Goal: Task Accomplishment & Management: Manage account settings

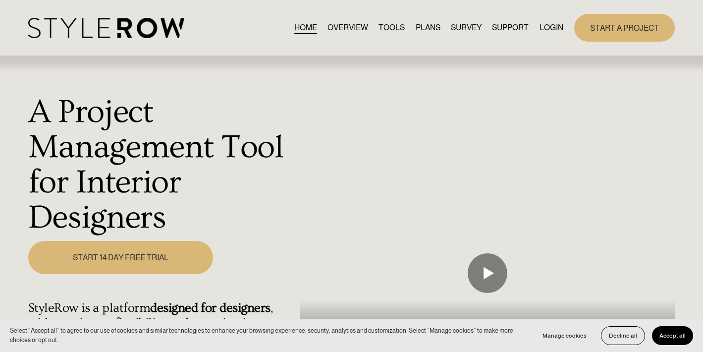
click at [550, 25] on link "LOGIN" at bounding box center [552, 27] width 24 height 13
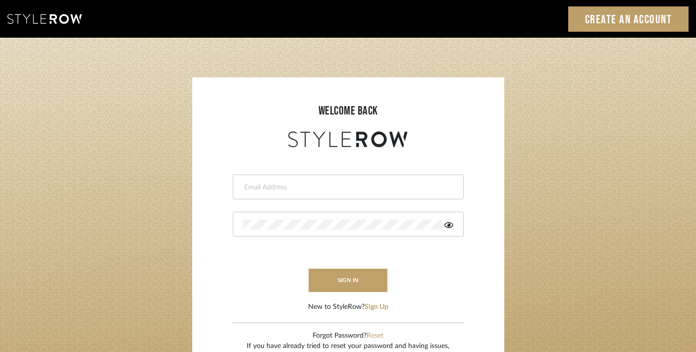
type input "trisha@tfoxproductions.com"
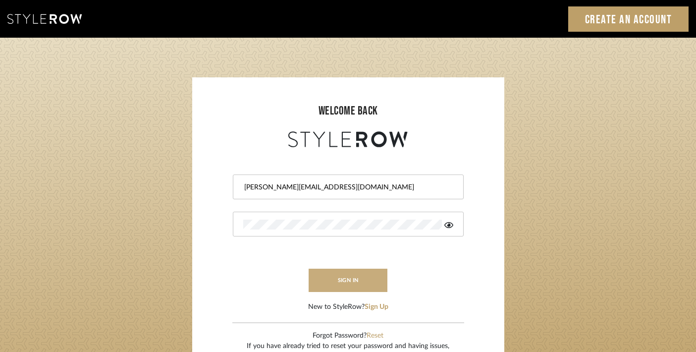
click at [354, 279] on button "sign in" at bounding box center [348, 280] width 79 height 23
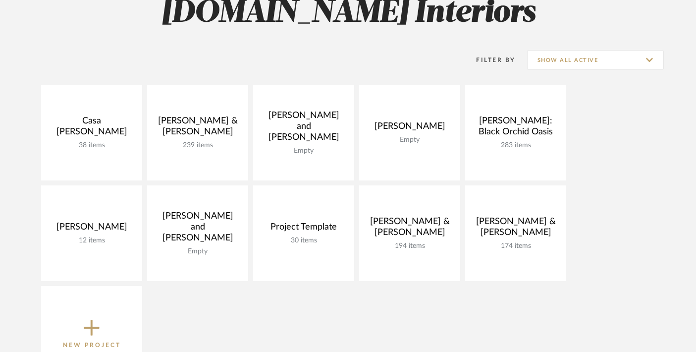
scroll to position [164, 0]
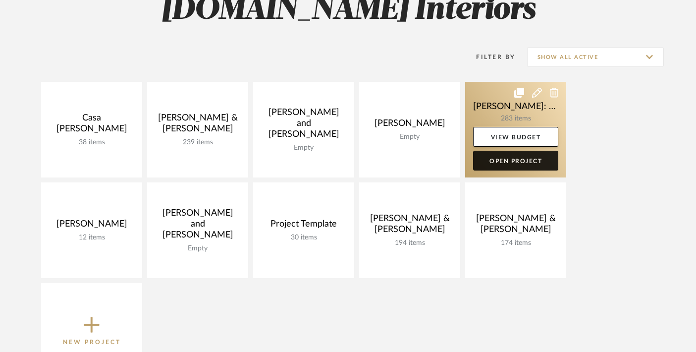
click at [492, 161] on link "Open Project" at bounding box center [515, 161] width 85 height 20
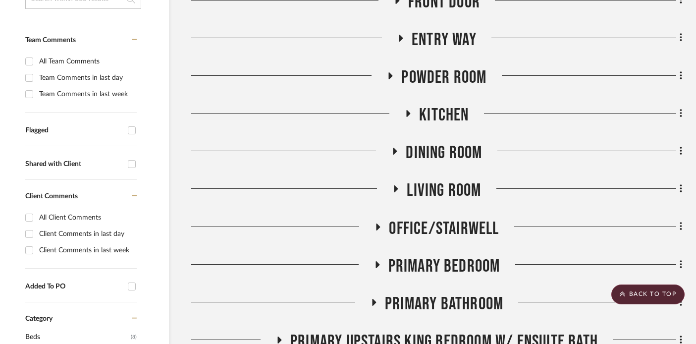
scroll to position [260, 17]
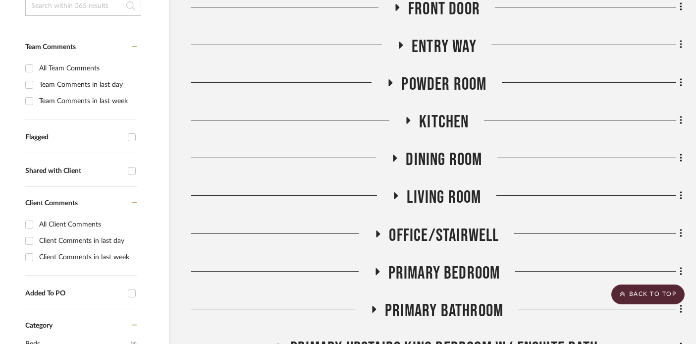
click at [394, 158] on icon at bounding box center [396, 158] width 4 height 7
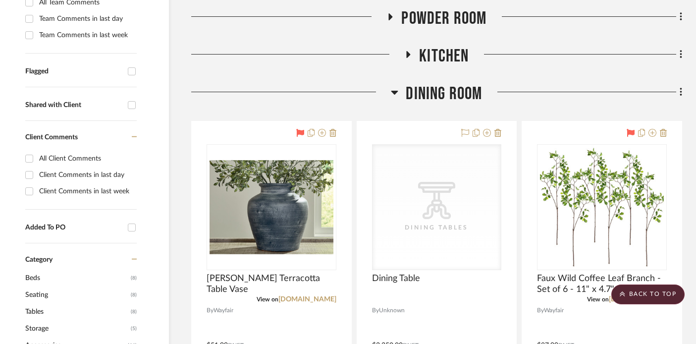
scroll to position [245, 17]
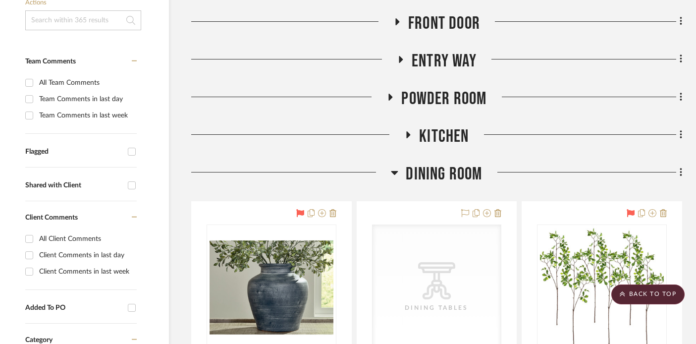
click at [407, 131] on icon at bounding box center [409, 134] width 4 height 7
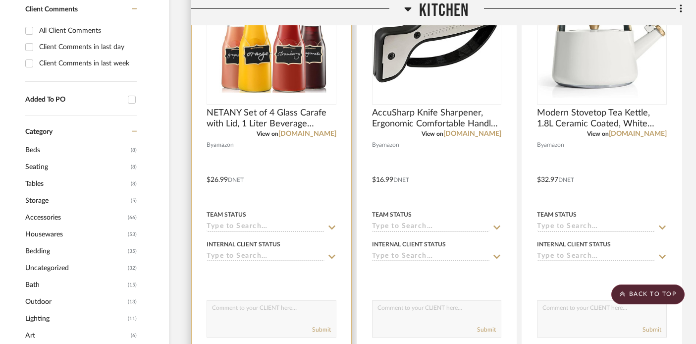
scroll to position [341, 17]
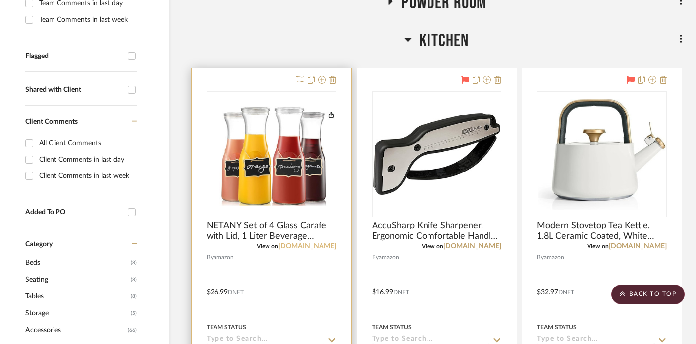
click at [316, 243] on link "[DOMAIN_NAME]" at bounding box center [308, 246] width 58 height 7
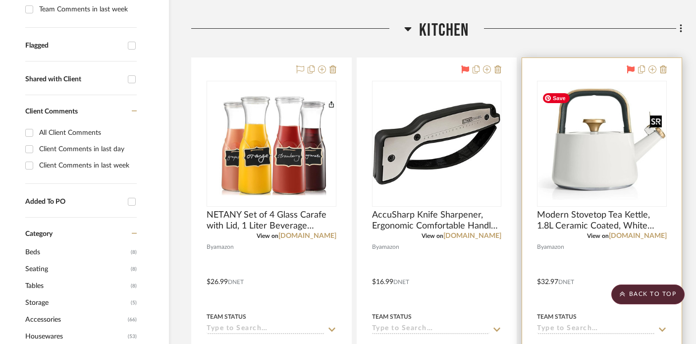
scroll to position [353, 17]
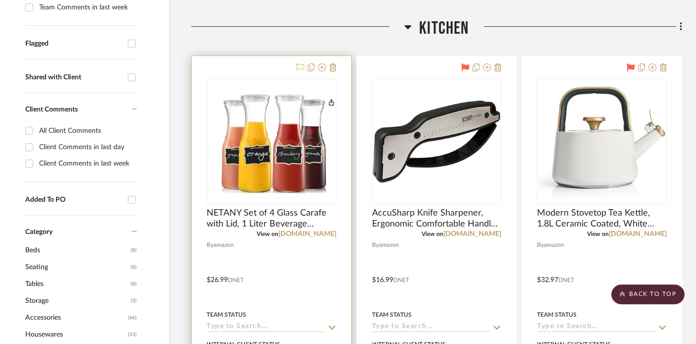
click at [299, 66] on icon at bounding box center [300, 67] width 8 height 8
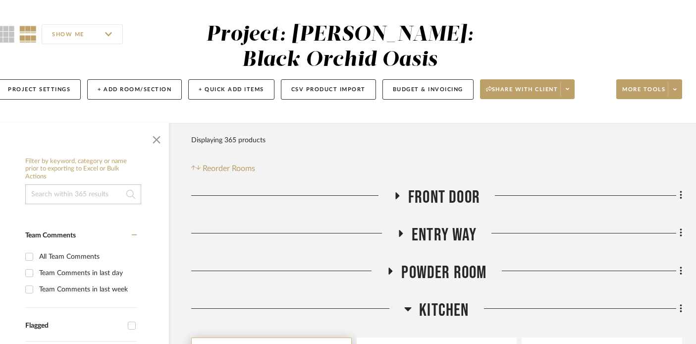
scroll to position [75, 17]
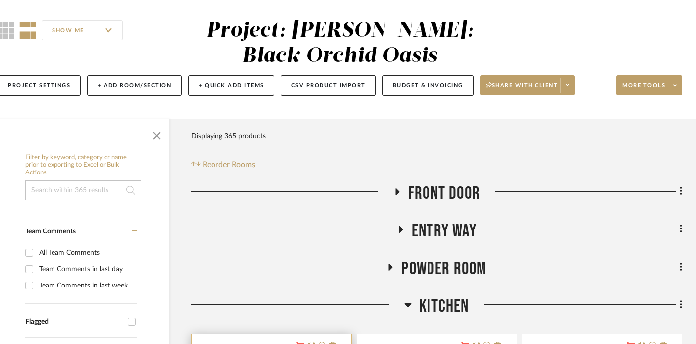
click at [398, 192] on icon at bounding box center [398, 191] width 4 height 7
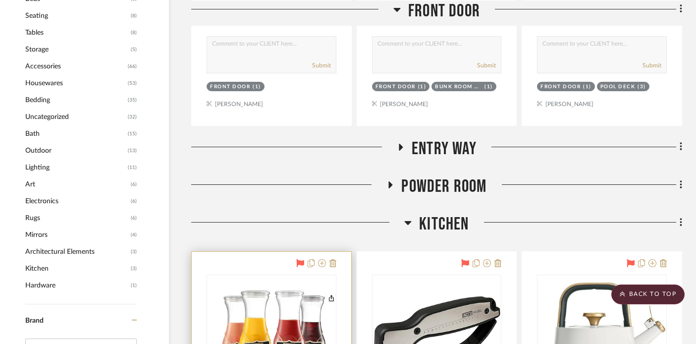
scroll to position [611, 17]
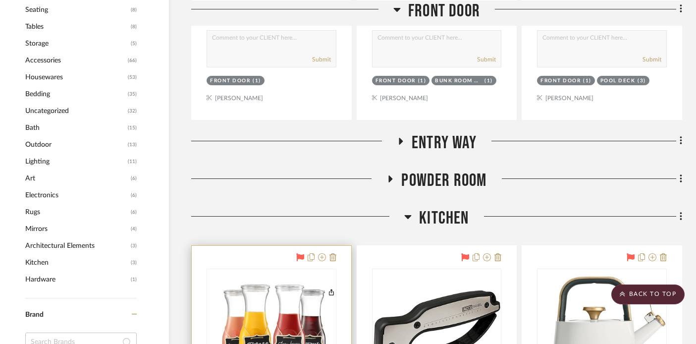
click at [400, 142] on icon at bounding box center [402, 141] width 4 height 7
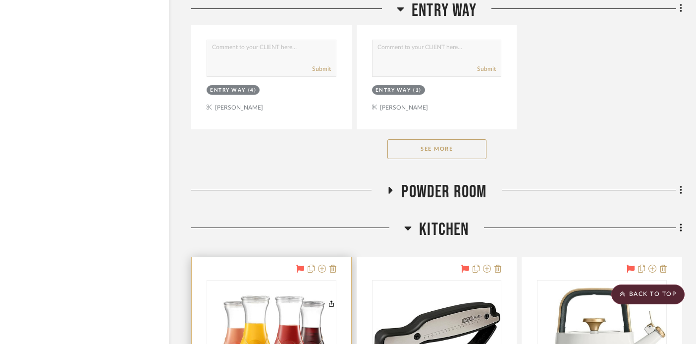
scroll to position [2005, 17]
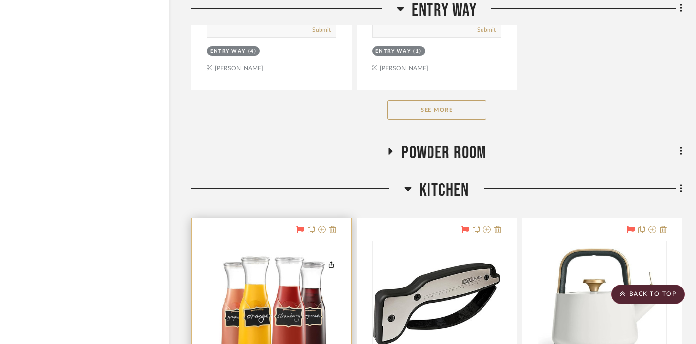
click at [391, 149] on icon at bounding box center [391, 151] width 4 height 7
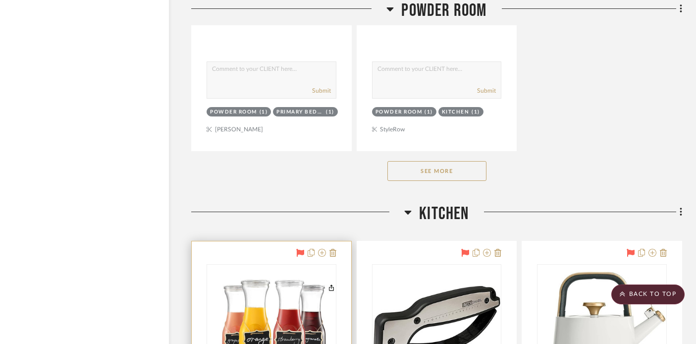
scroll to position [3349, 17]
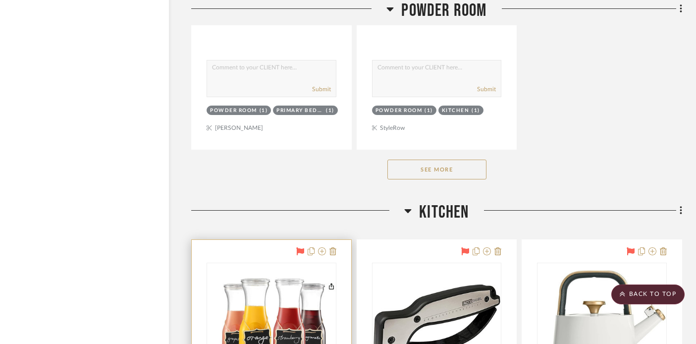
click at [404, 168] on button "See More" at bounding box center [437, 170] width 99 height 20
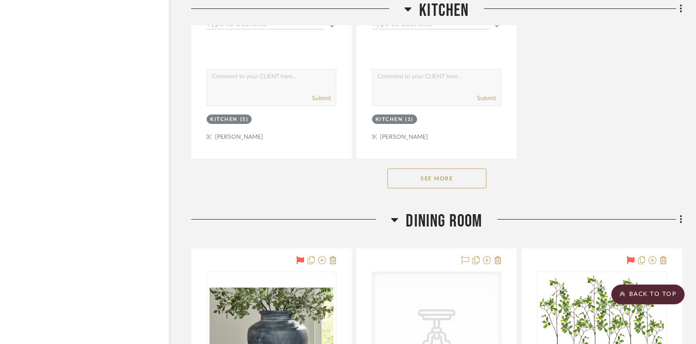
scroll to position [5630, 17]
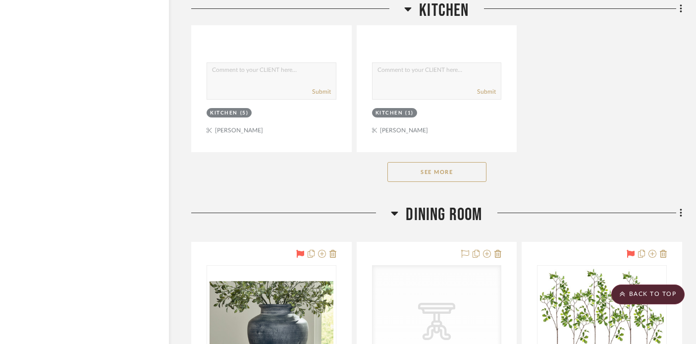
click at [404, 168] on button "See More" at bounding box center [437, 172] width 99 height 20
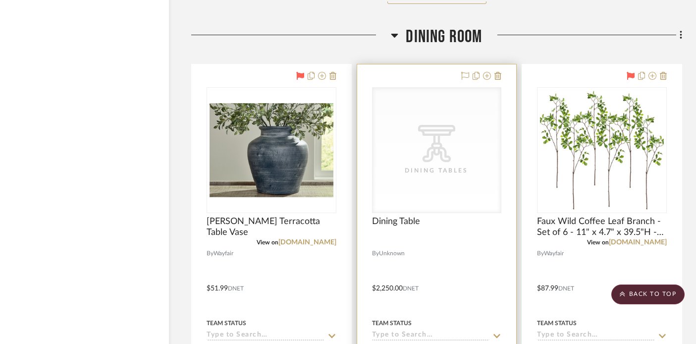
scroll to position [13700, 17]
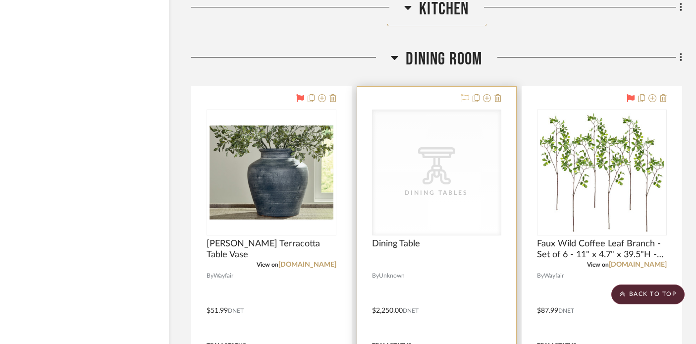
click at [463, 94] on icon at bounding box center [466, 98] width 8 height 8
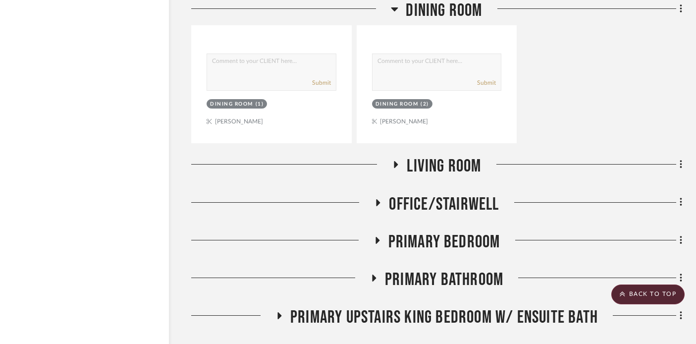
scroll to position [14527, 17]
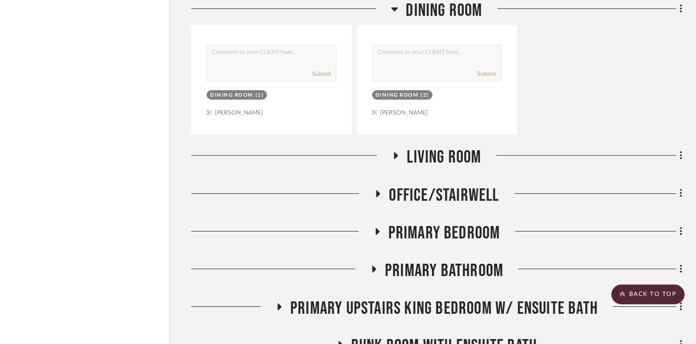
click at [395, 152] on icon at bounding box center [397, 155] width 4 height 7
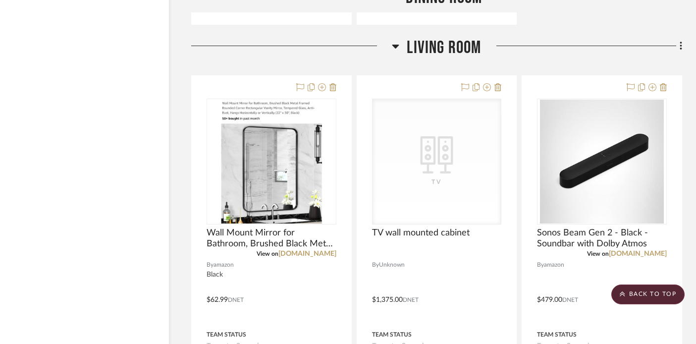
scroll to position [14611, 17]
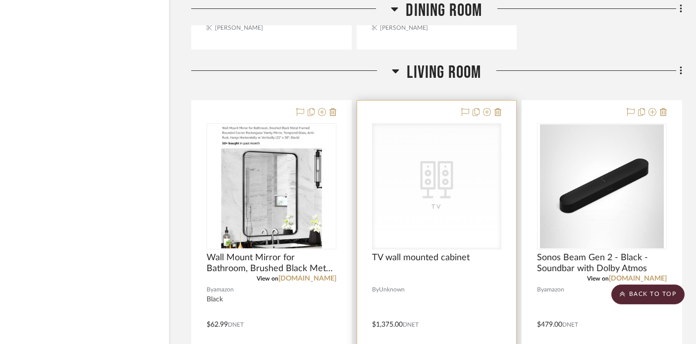
click at [461, 107] on div at bounding box center [480, 113] width 44 height 12
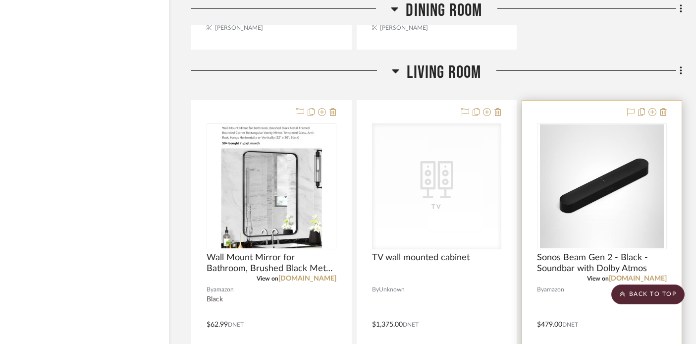
click at [633, 108] on icon at bounding box center [631, 112] width 8 height 8
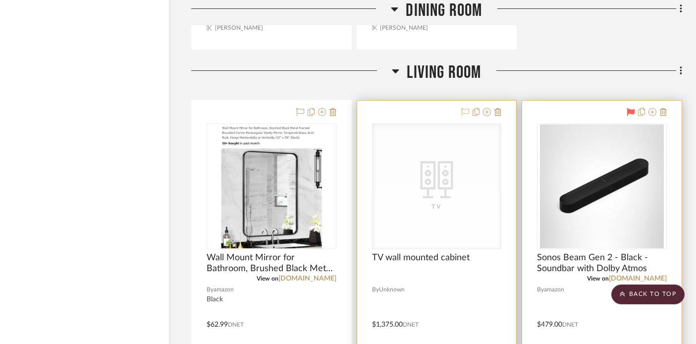
click at [464, 108] on icon at bounding box center [466, 112] width 8 height 8
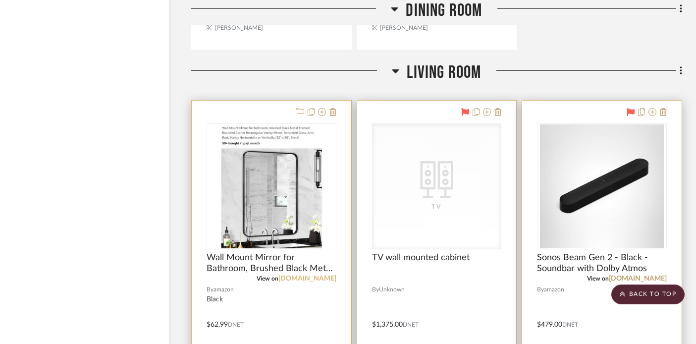
click at [331, 275] on link "[DOMAIN_NAME]" at bounding box center [308, 278] width 58 height 7
click at [298, 108] on icon at bounding box center [300, 112] width 8 height 8
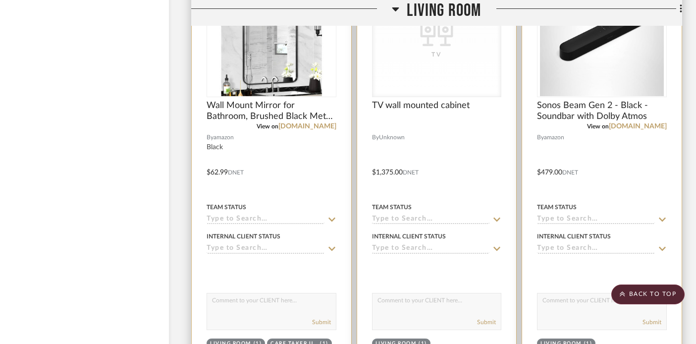
scroll to position [14762, 17]
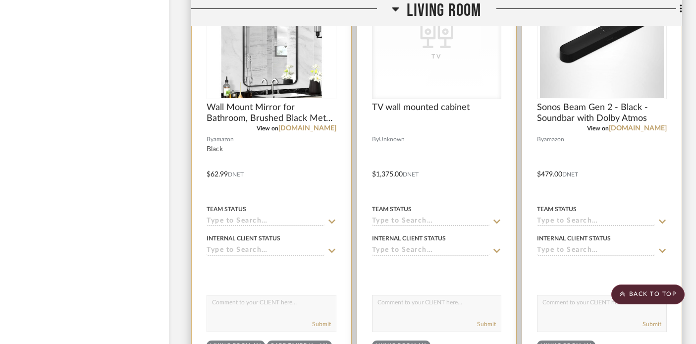
click at [293, 167] on div at bounding box center [272, 167] width 160 height 434
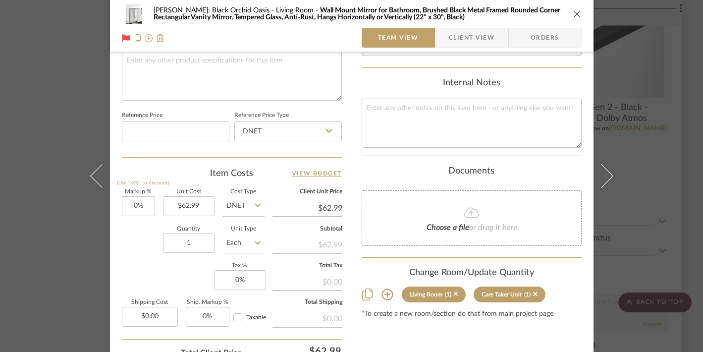
scroll to position [498, 0]
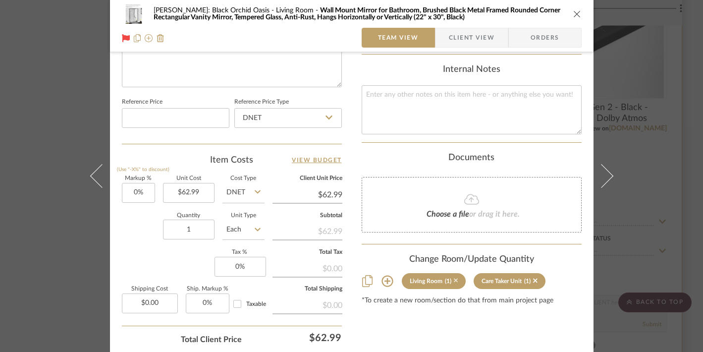
click at [454, 279] on icon at bounding box center [456, 281] width 4 height 4
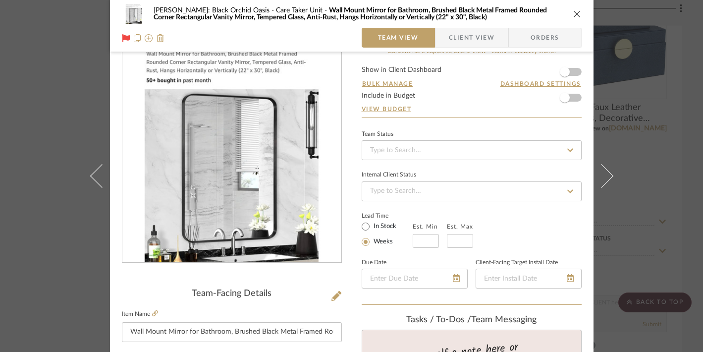
scroll to position [0, 0]
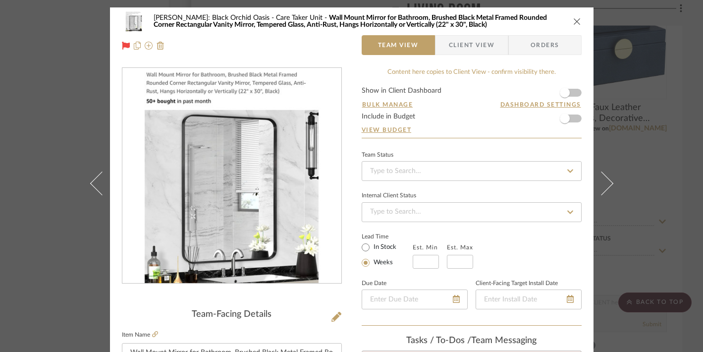
click at [574, 20] on icon "close" at bounding box center [578, 21] width 8 height 8
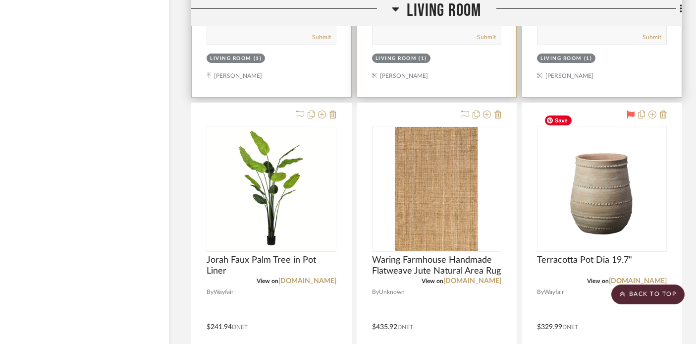
scroll to position [15024, 17]
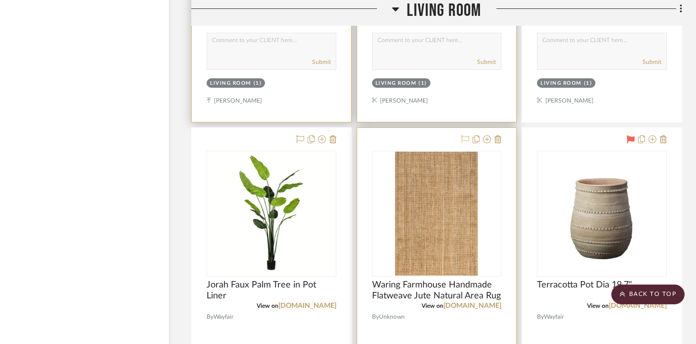
click at [463, 135] on icon at bounding box center [466, 139] width 8 height 8
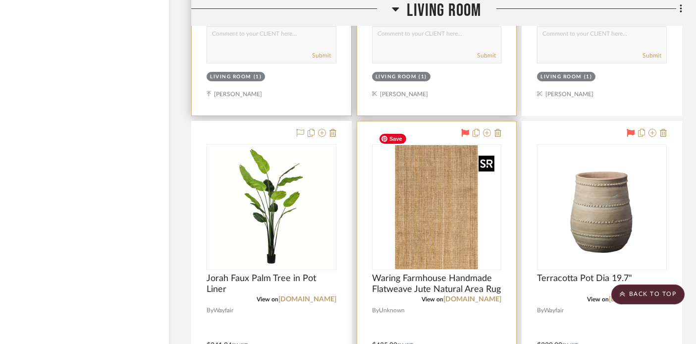
scroll to position [15033, 17]
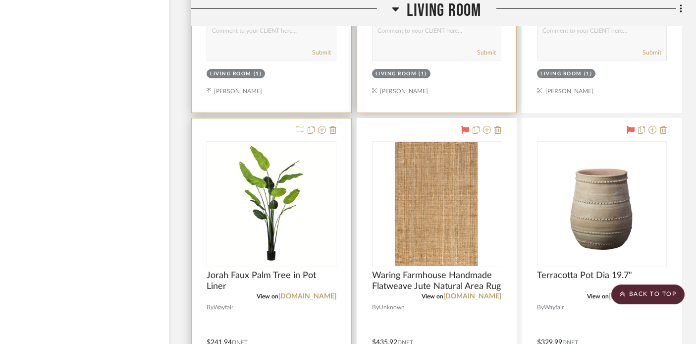
click at [298, 126] on icon at bounding box center [300, 130] width 8 height 8
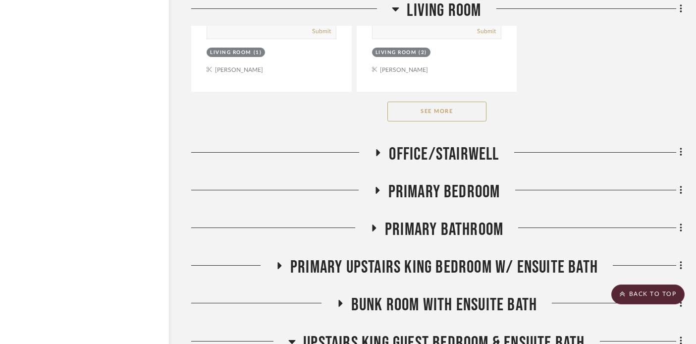
scroll to position [15941, 17]
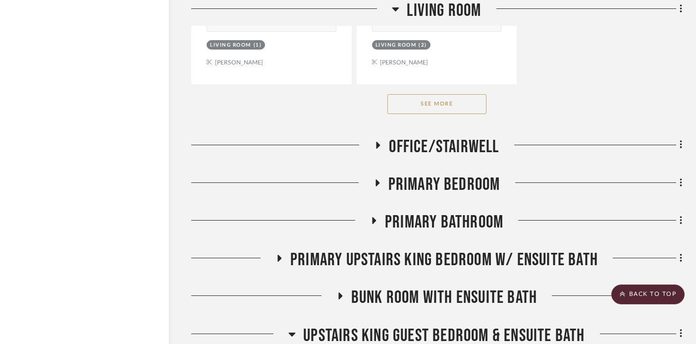
click at [399, 94] on button "See More" at bounding box center [437, 104] width 99 height 20
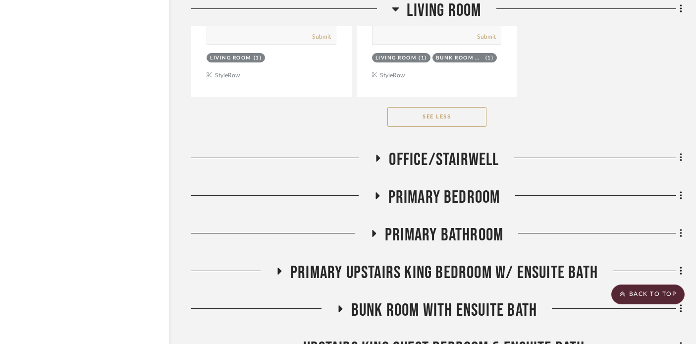
scroll to position [19053, 17]
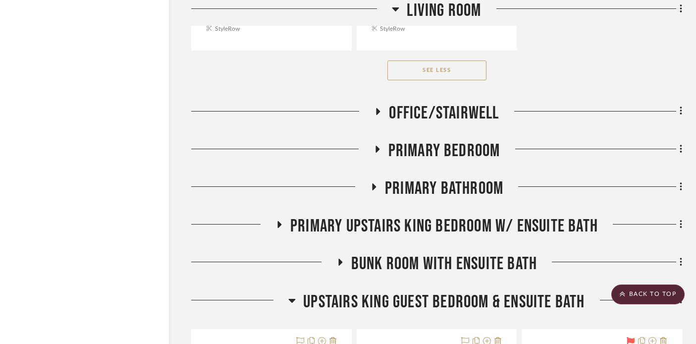
click at [375, 108] on icon at bounding box center [378, 111] width 12 height 7
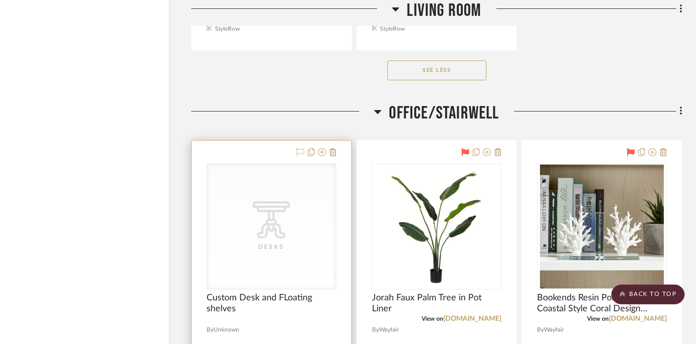
click at [300, 148] on icon at bounding box center [300, 152] width 8 height 8
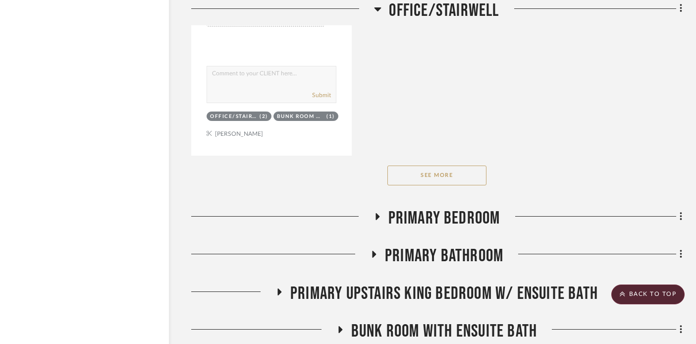
scroll to position [20394, 17]
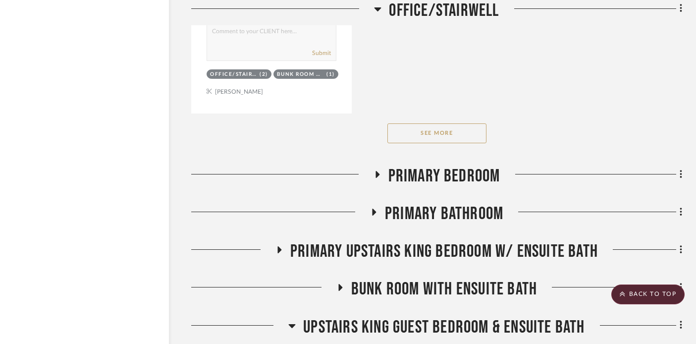
click at [376, 171] on icon at bounding box center [377, 174] width 12 height 7
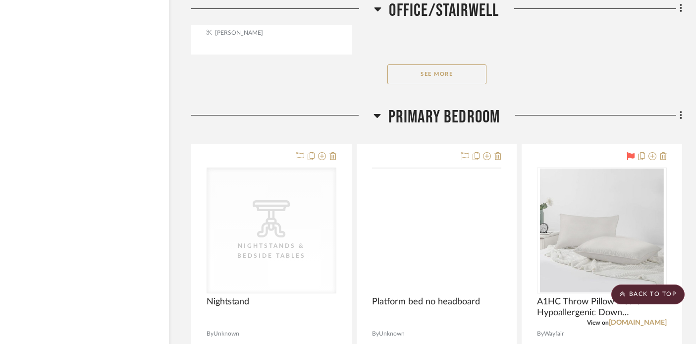
scroll to position [20461, 17]
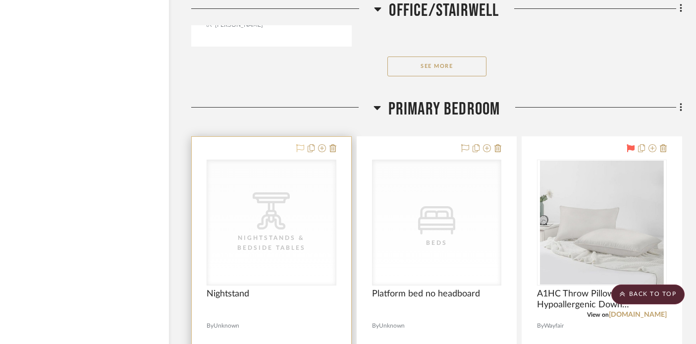
click at [299, 144] on icon at bounding box center [300, 148] width 8 height 8
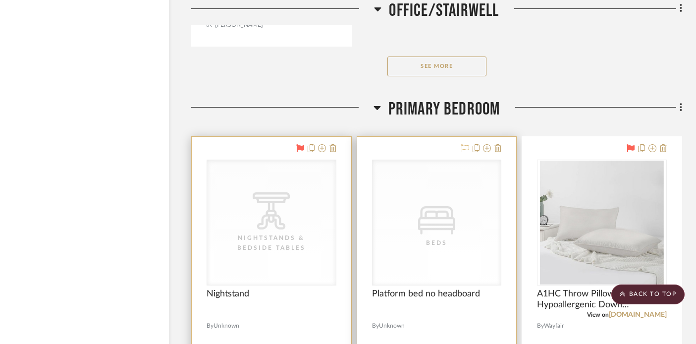
click at [464, 144] on icon at bounding box center [466, 148] width 8 height 8
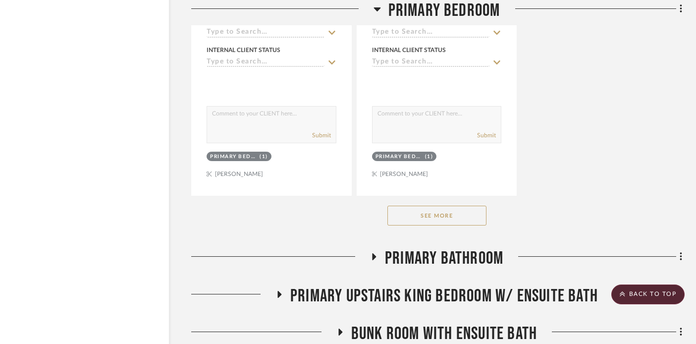
scroll to position [21717, 17]
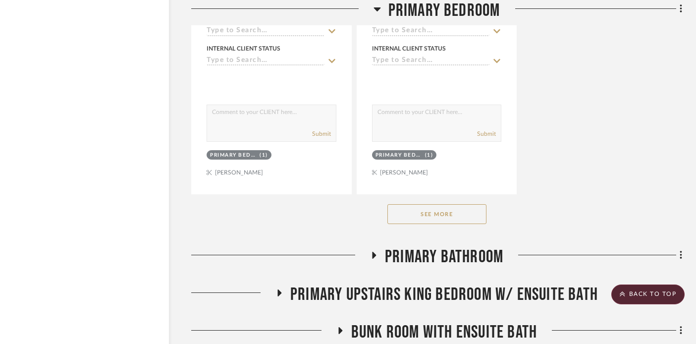
click at [436, 204] on button "See More" at bounding box center [437, 214] width 99 height 20
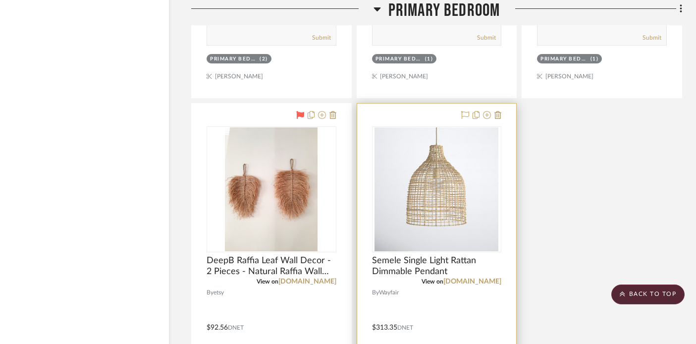
scroll to position [22647, 17]
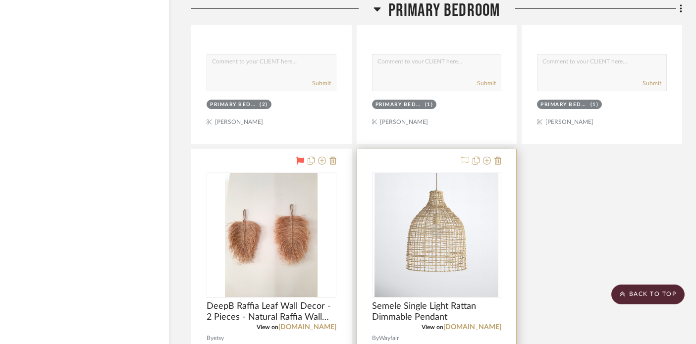
click at [462, 157] on icon at bounding box center [466, 161] width 8 height 8
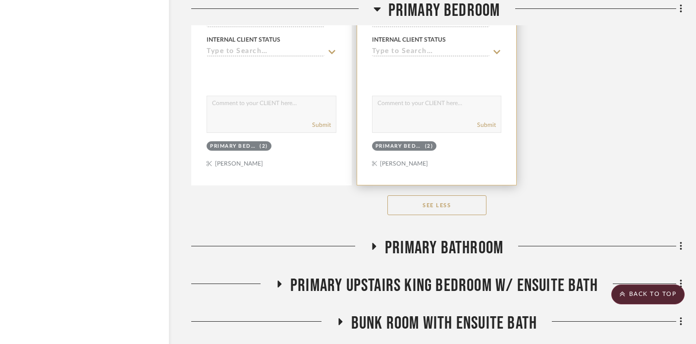
scroll to position [23160, 17]
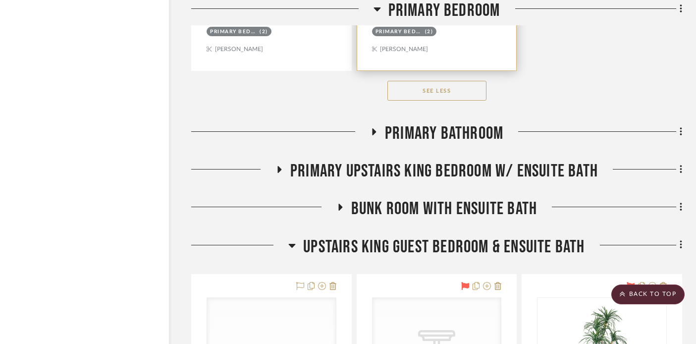
click at [372, 128] on icon at bounding box center [374, 131] width 4 height 7
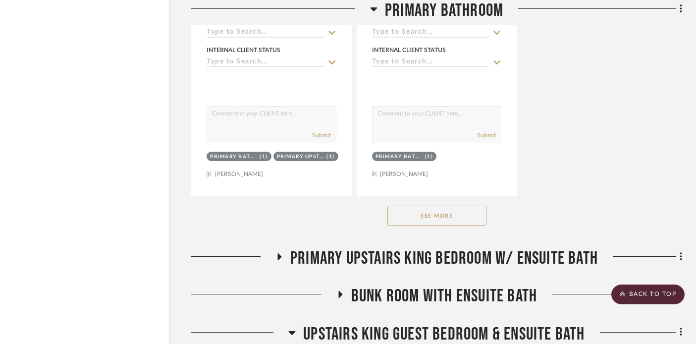
scroll to position [24447, 17]
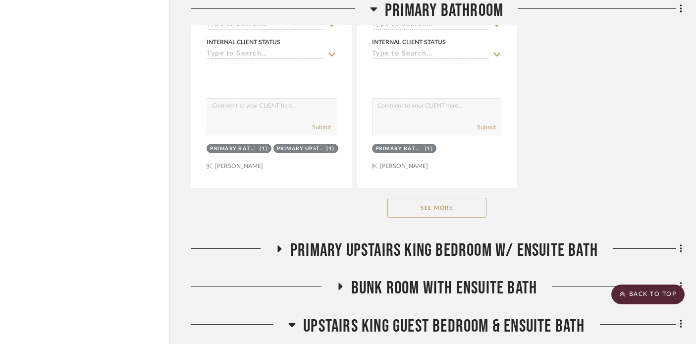
click at [397, 198] on button "See More" at bounding box center [437, 208] width 99 height 20
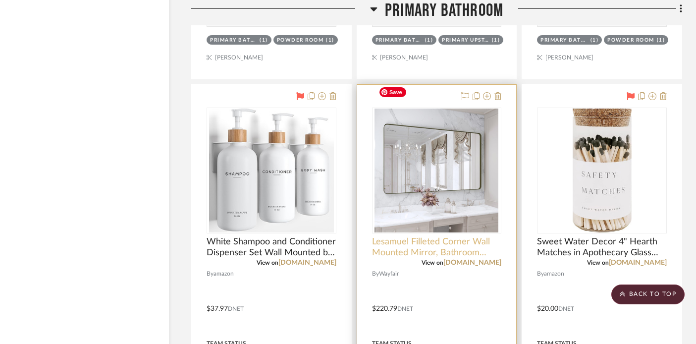
scroll to position [24078, 17]
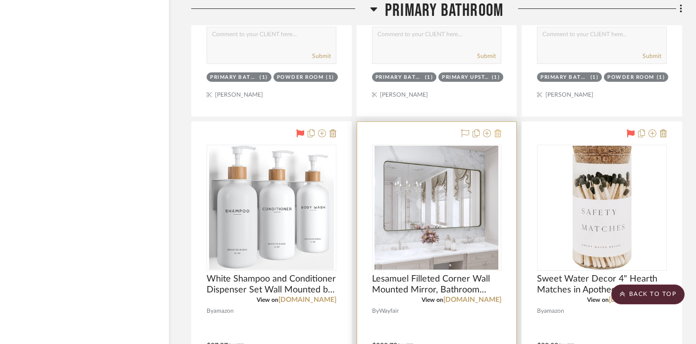
click at [496, 129] on icon at bounding box center [498, 133] width 7 height 8
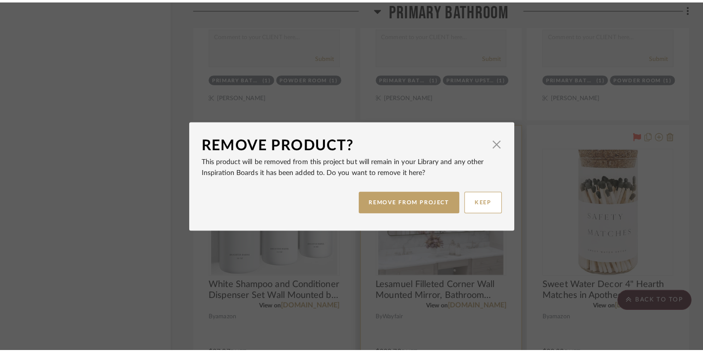
scroll to position [0, 0]
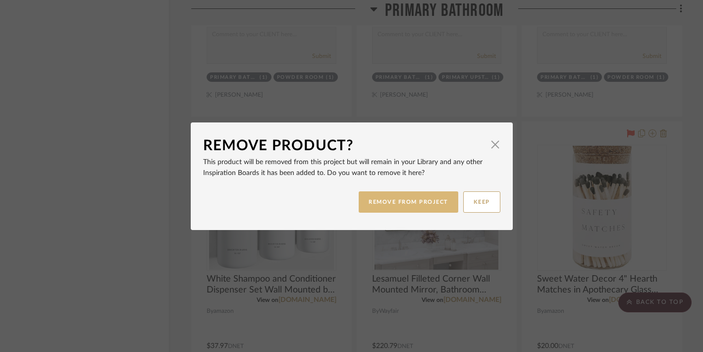
click at [404, 197] on button "REMOVE FROM PROJECT" at bounding box center [409, 201] width 100 height 21
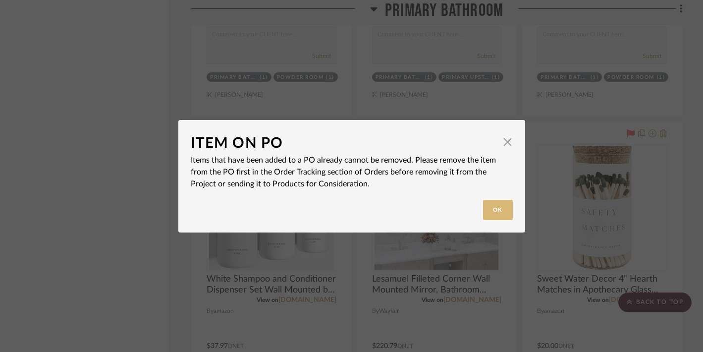
click at [494, 211] on button "Ok" at bounding box center [498, 210] width 30 height 20
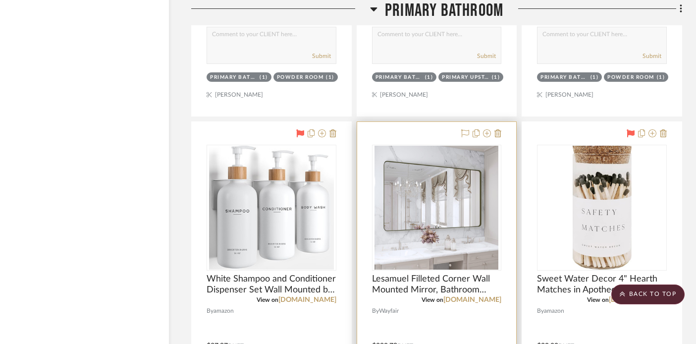
click at [457, 298] on div at bounding box center [437, 339] width 160 height 434
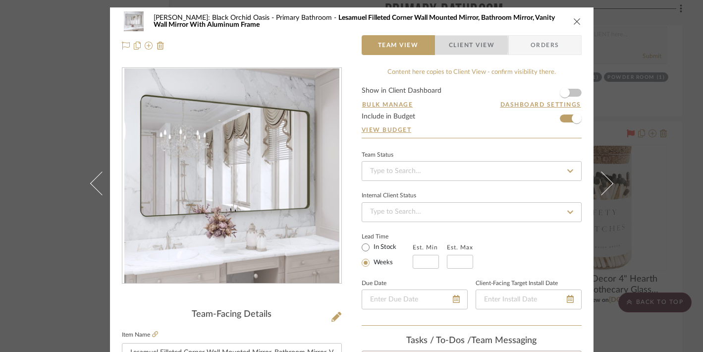
click at [458, 45] on span "Client View" at bounding box center [472, 45] width 46 height 20
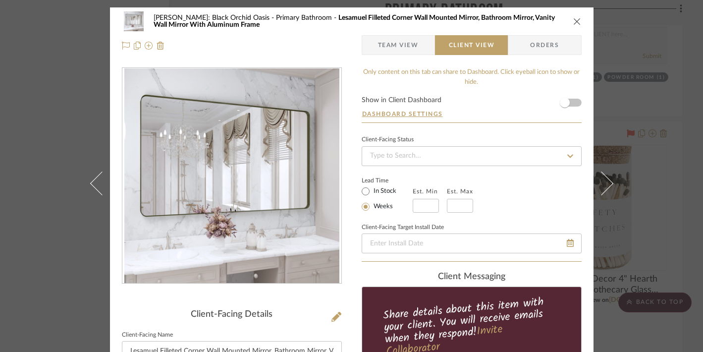
click at [396, 46] on span "Team View" at bounding box center [398, 45] width 41 height 20
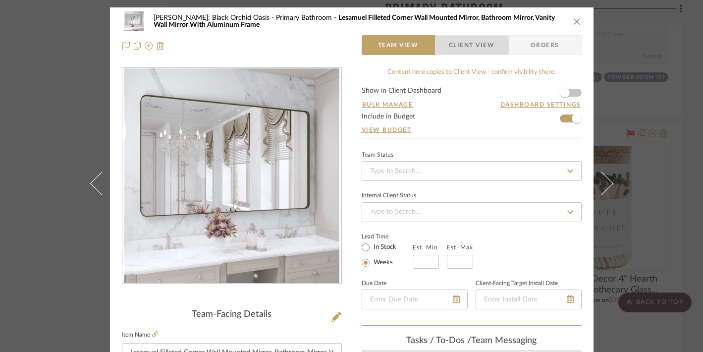
click at [451, 46] on span "Client View" at bounding box center [472, 45] width 46 height 20
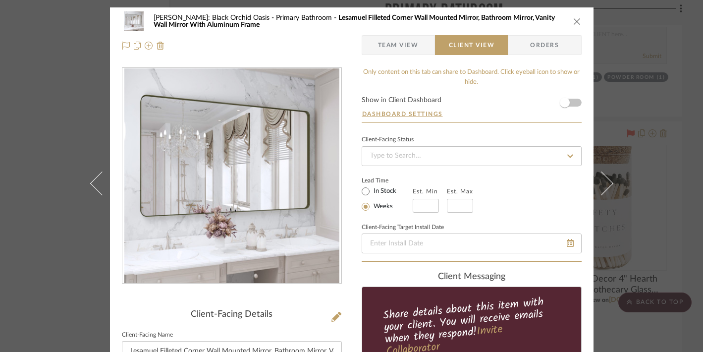
click at [406, 41] on span "Team View" at bounding box center [398, 45] width 41 height 20
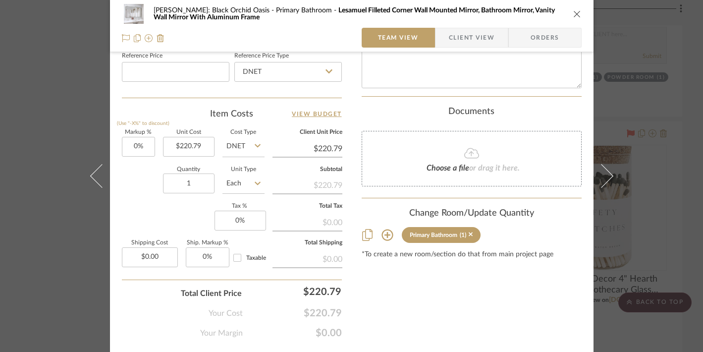
scroll to position [557, 0]
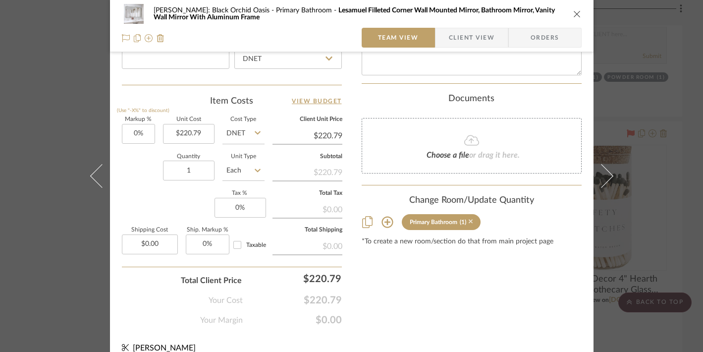
click at [470, 218] on icon at bounding box center [471, 221] width 4 height 7
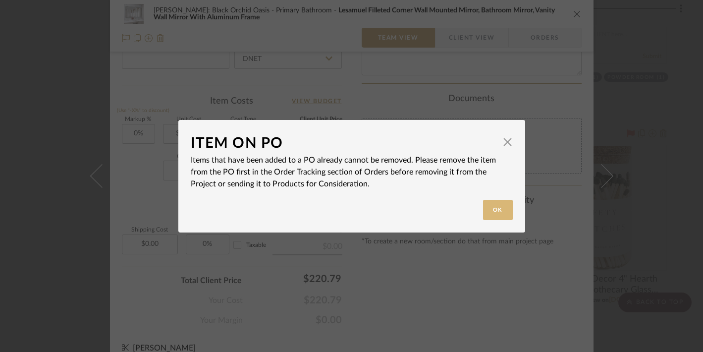
click at [487, 209] on button "Ok" at bounding box center [498, 210] width 30 height 20
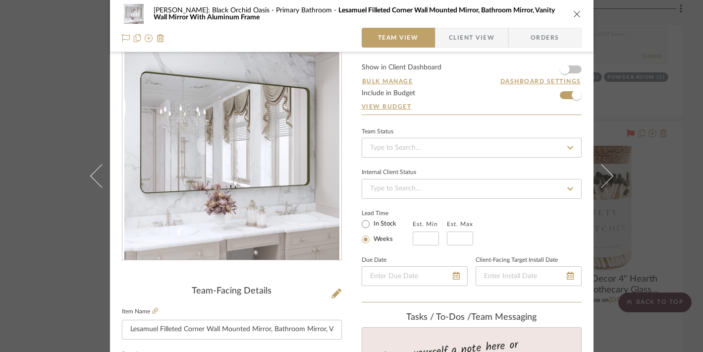
scroll to position [0, 0]
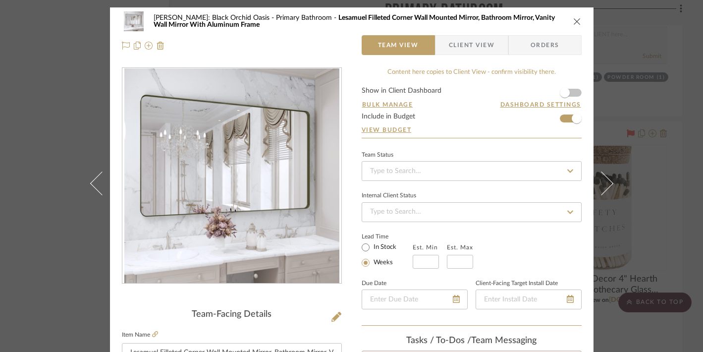
click at [547, 47] on span "Orders" at bounding box center [545, 45] width 51 height 20
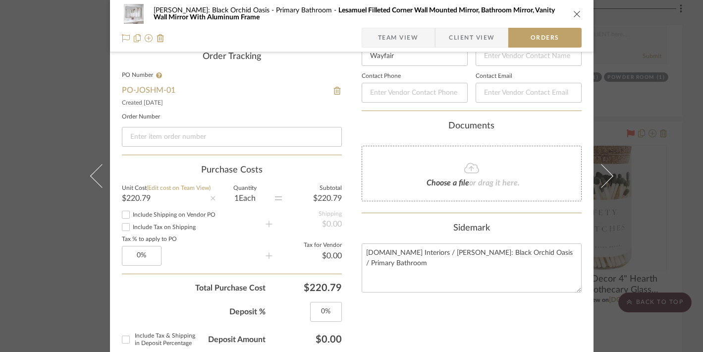
scroll to position [250, 0]
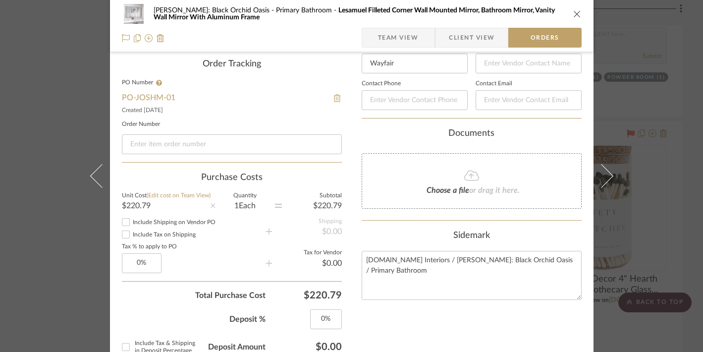
click at [333, 97] on img at bounding box center [337, 98] width 9 height 8
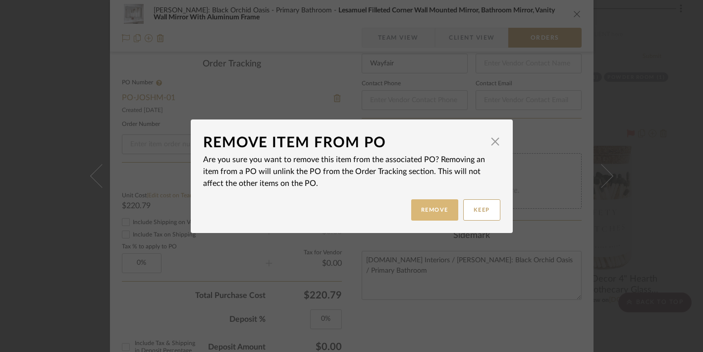
click at [430, 213] on button "Remove" at bounding box center [434, 209] width 47 height 21
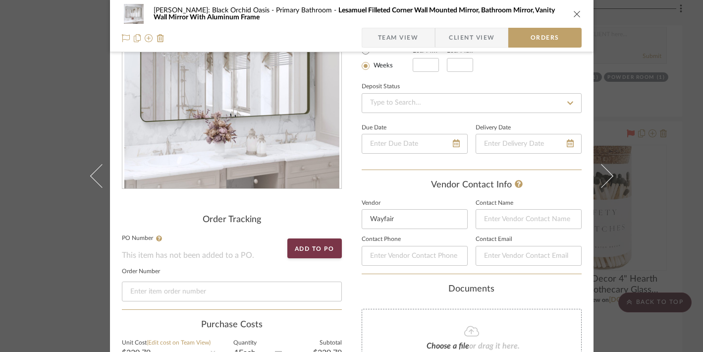
scroll to position [0, 0]
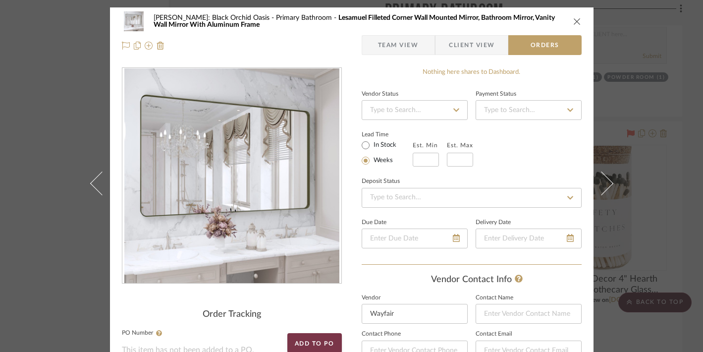
click at [575, 20] on icon "close" at bounding box center [578, 21] width 8 height 8
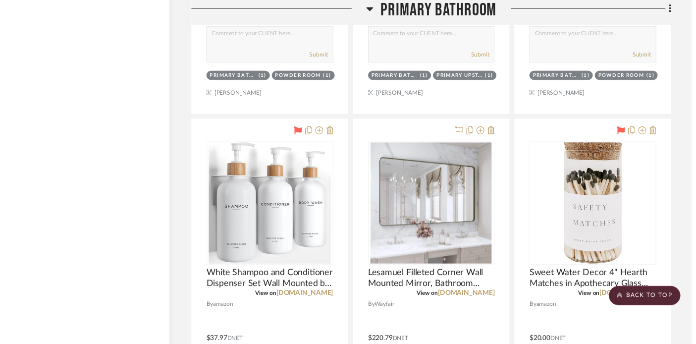
scroll to position [24078, 17]
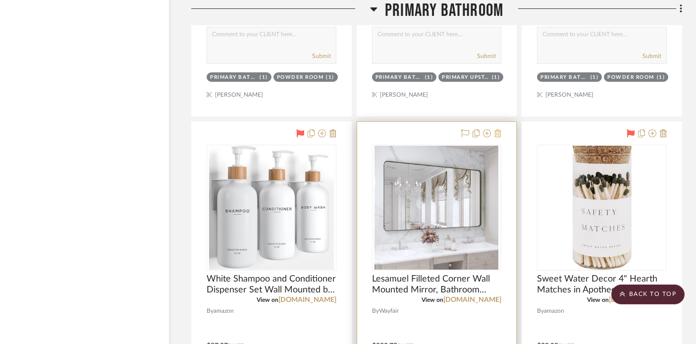
click at [498, 129] on icon at bounding box center [498, 133] width 7 height 8
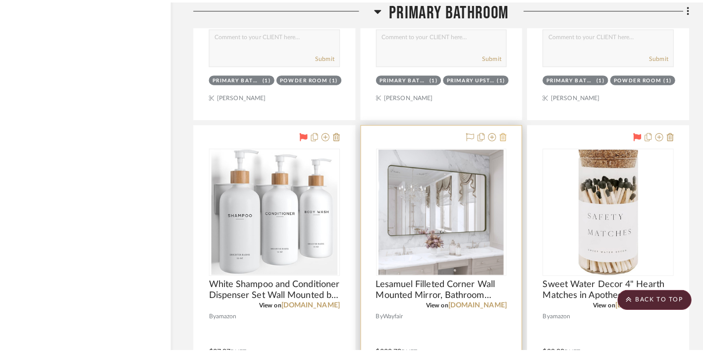
scroll to position [0, 0]
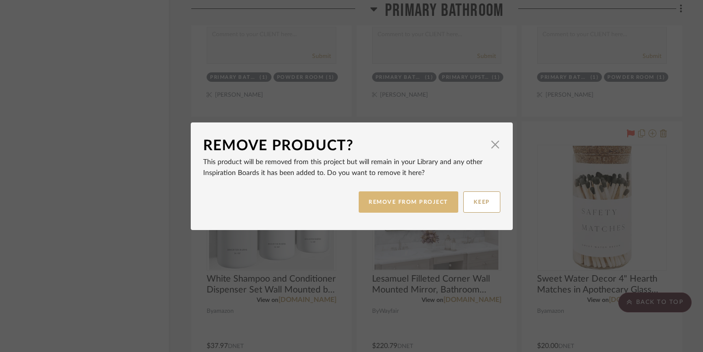
click at [407, 199] on button "REMOVE FROM PROJECT" at bounding box center [409, 201] width 100 height 21
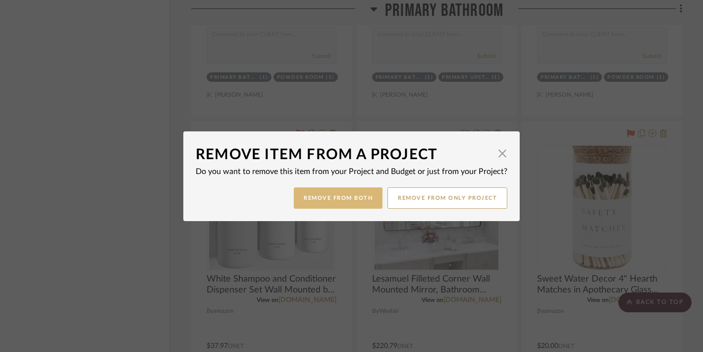
click at [330, 197] on button "Remove from Both" at bounding box center [338, 197] width 89 height 21
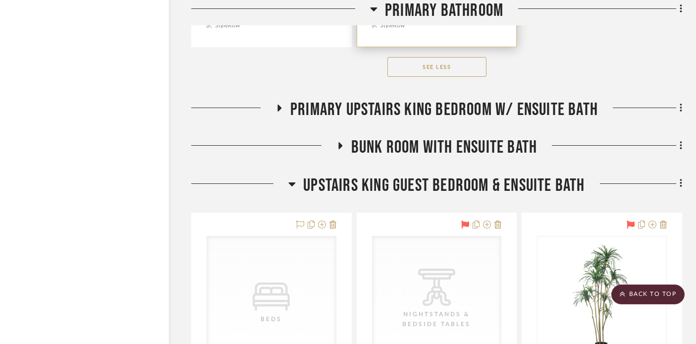
scroll to position [25388, 17]
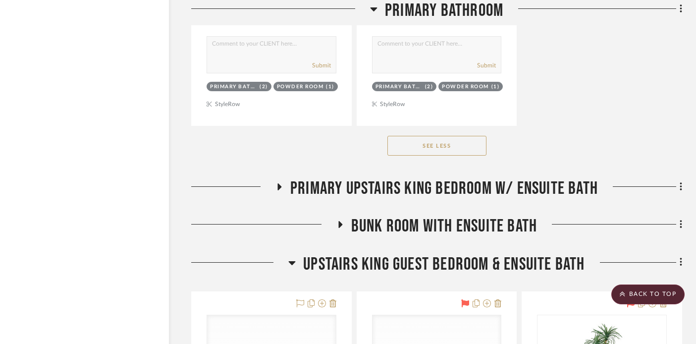
click at [273, 178] on div at bounding box center [233, 190] width 84 height 25
click at [282, 183] on icon at bounding box center [280, 186] width 12 height 7
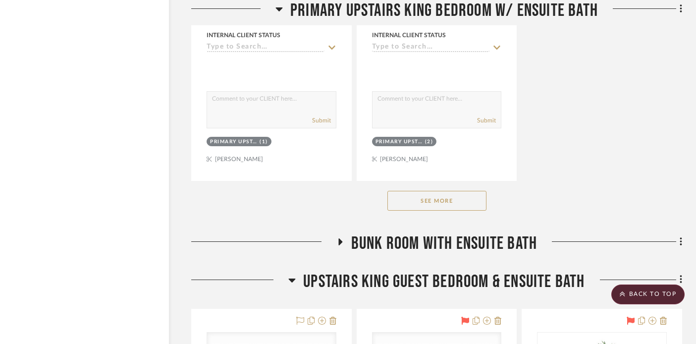
scroll to position [26814, 17]
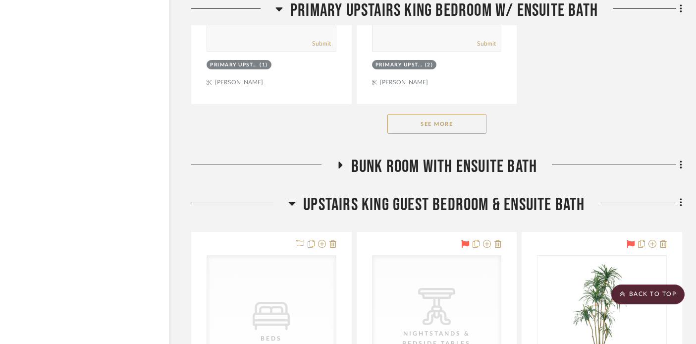
click at [338, 162] on icon at bounding box center [340, 165] width 12 height 7
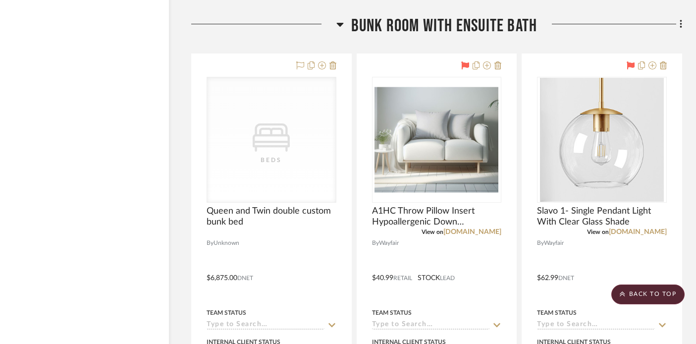
scroll to position [26955, 17]
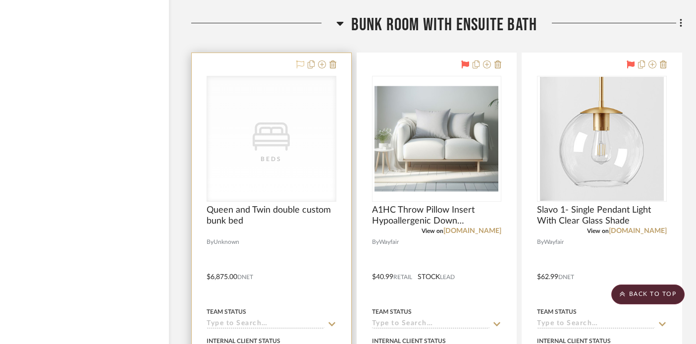
click at [299, 60] on icon at bounding box center [300, 64] width 8 height 8
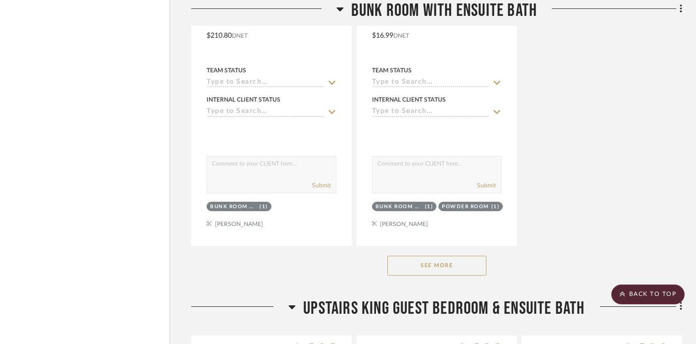
scroll to position [28108, 17]
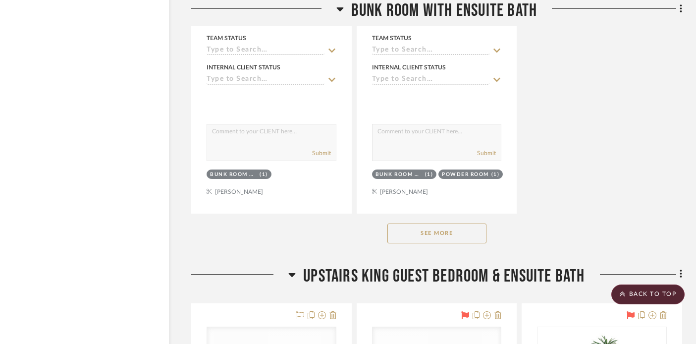
click at [428, 224] on button "See More" at bounding box center [437, 234] width 99 height 20
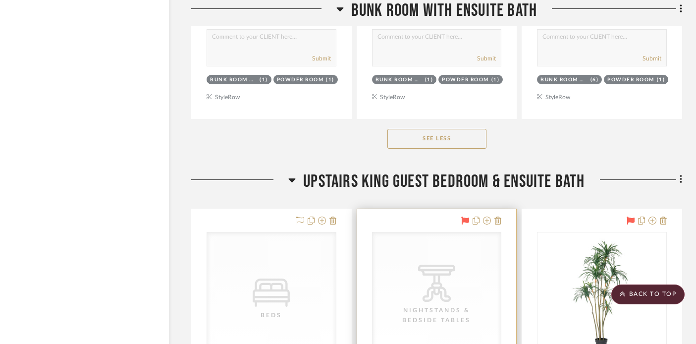
scroll to position [31765, 17]
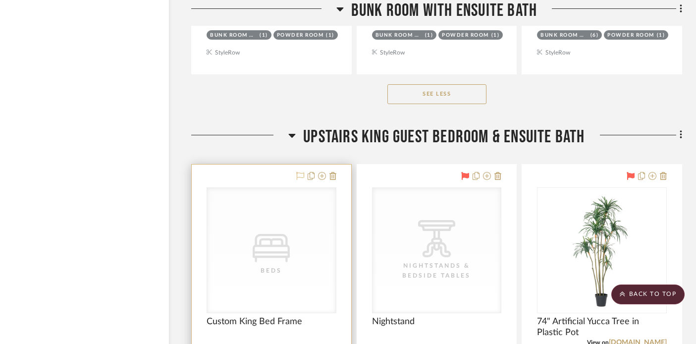
click at [301, 172] on icon at bounding box center [300, 176] width 8 height 8
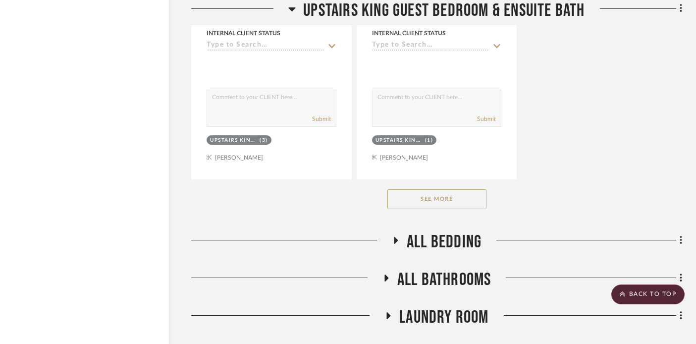
scroll to position [33102, 17]
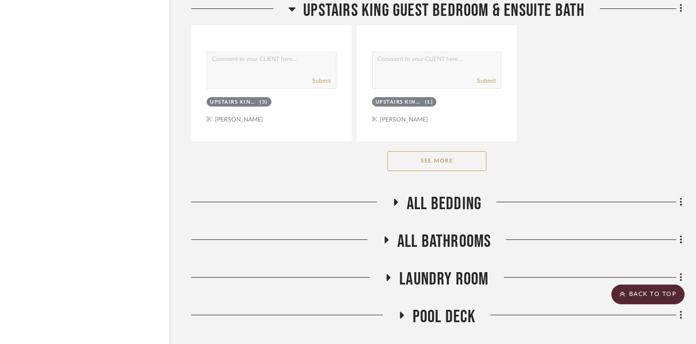
click at [404, 151] on button "See More" at bounding box center [437, 161] width 99 height 20
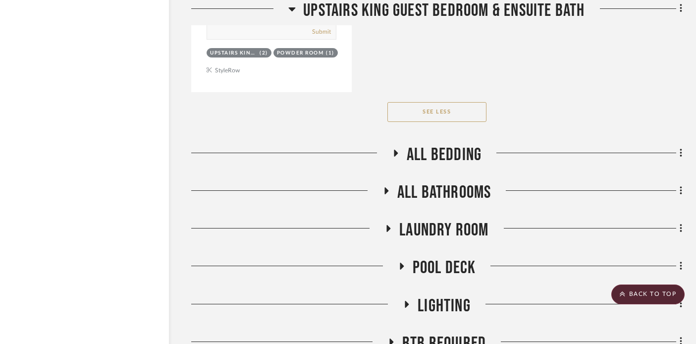
scroll to position [36681, 17]
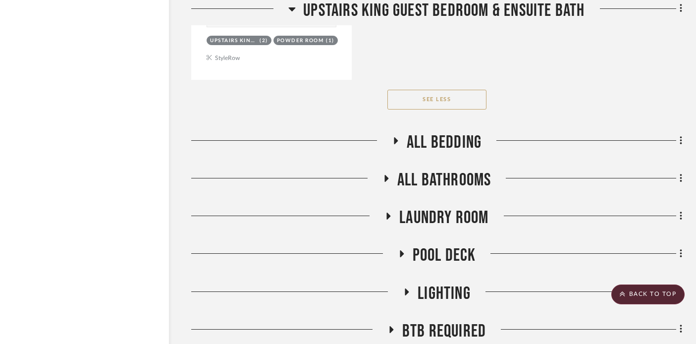
click at [397, 137] on icon at bounding box center [396, 140] width 12 height 7
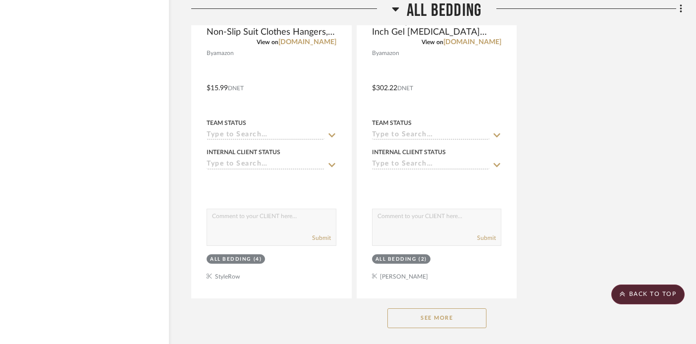
scroll to position [37899, 17]
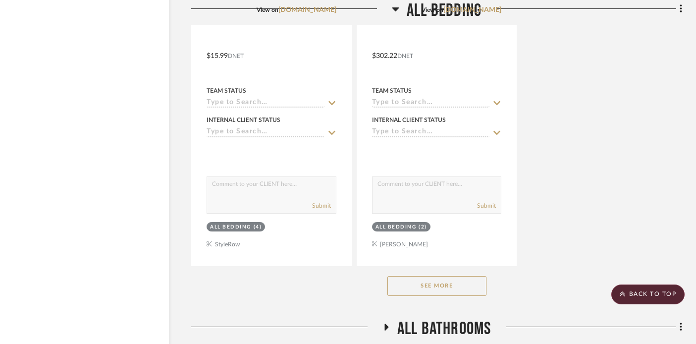
click at [408, 276] on button "See More" at bounding box center [437, 286] width 99 height 20
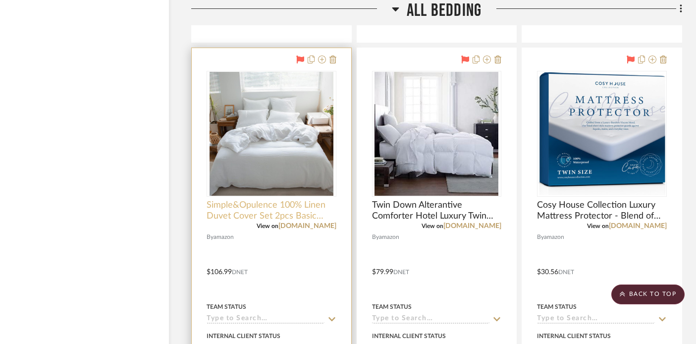
scroll to position [37238, 17]
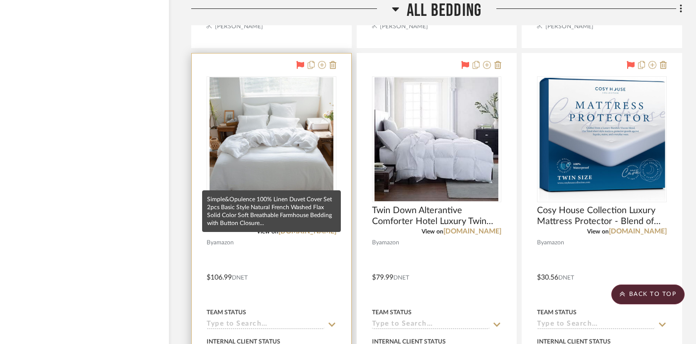
click at [276, 205] on span "Simple&Opulence 100% Linen Duvet Cover Set 2pcs Basic Style Natural French Wash…" at bounding box center [272, 216] width 130 height 22
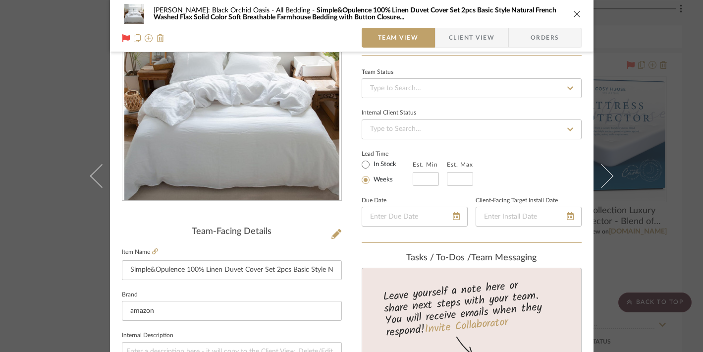
scroll to position [89, 0]
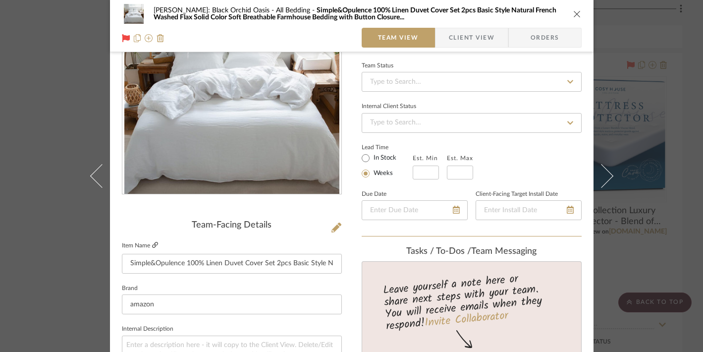
click at [152, 242] on icon at bounding box center [155, 245] width 6 height 6
click at [573, 9] on button "close" at bounding box center [577, 13] width 9 height 9
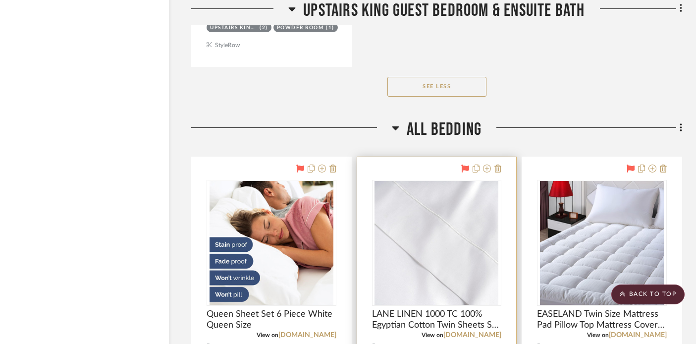
scroll to position [36647, 17]
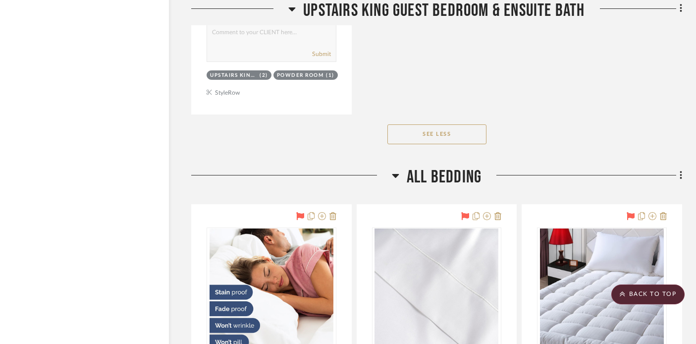
click at [396, 170] on icon at bounding box center [395, 176] width 7 height 12
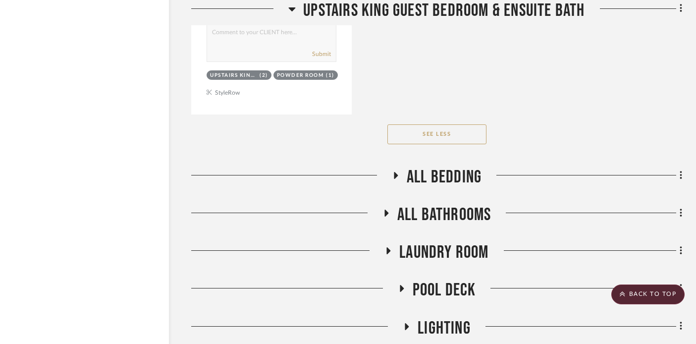
click at [382, 209] on icon at bounding box center [386, 212] width 12 height 7
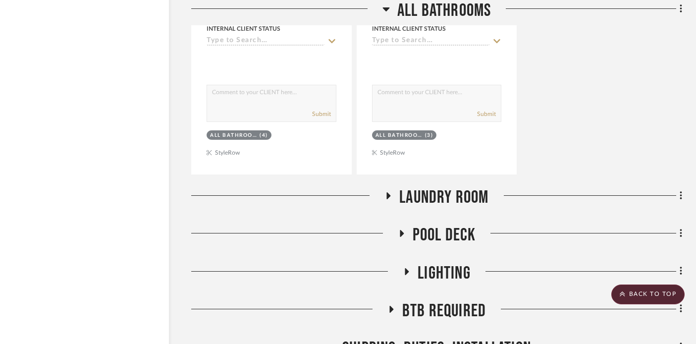
scroll to position [37590, 17]
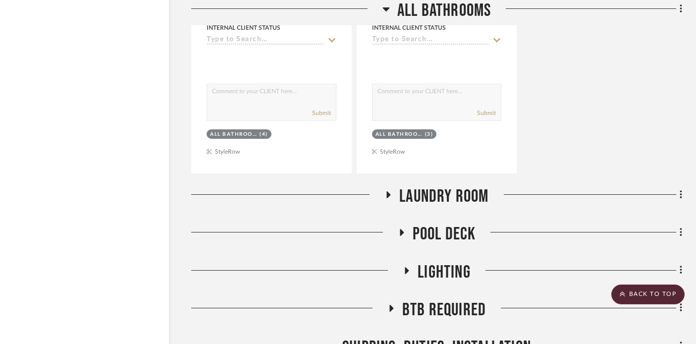
click at [386, 191] on icon at bounding box center [389, 194] width 12 height 7
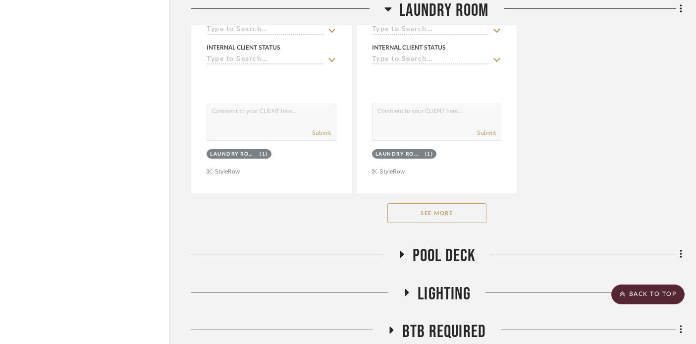
scroll to position [39002, 17]
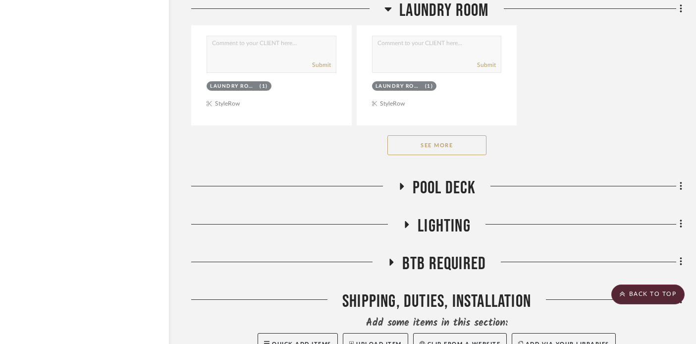
click at [412, 135] on button "See More" at bounding box center [437, 145] width 99 height 20
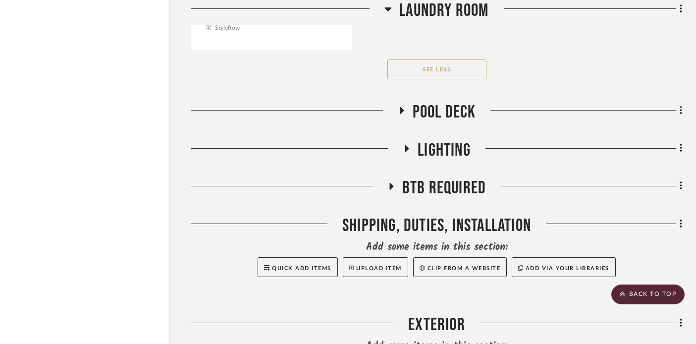
scroll to position [39533, 17]
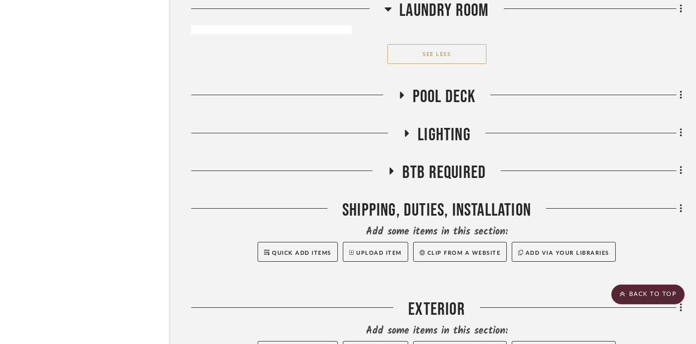
click at [404, 92] on icon at bounding box center [402, 95] width 12 height 7
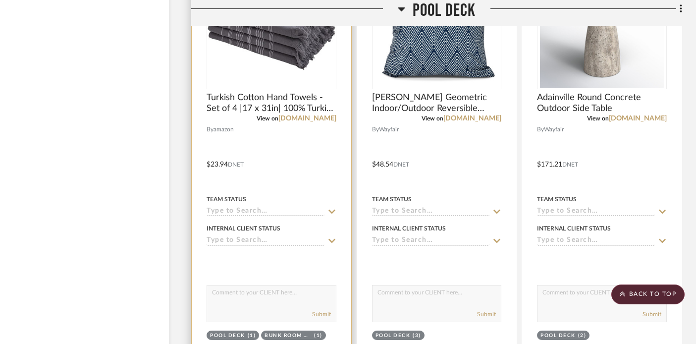
scroll to position [39722, 17]
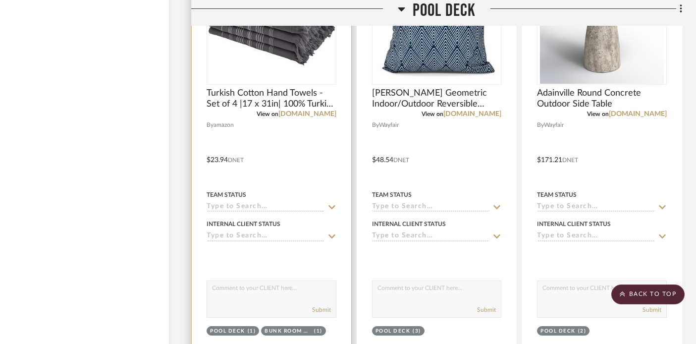
click at [232, 328] on div "Pool Deck" at bounding box center [227, 331] width 35 height 7
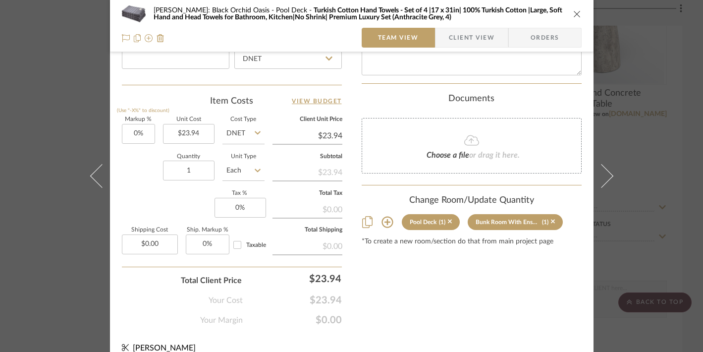
scroll to position [569, 0]
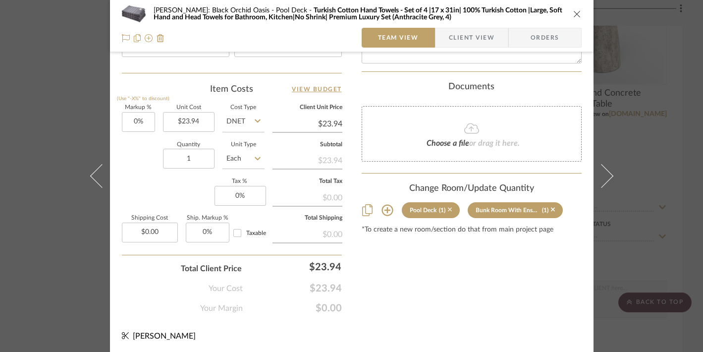
click at [448, 206] on icon at bounding box center [450, 209] width 4 height 7
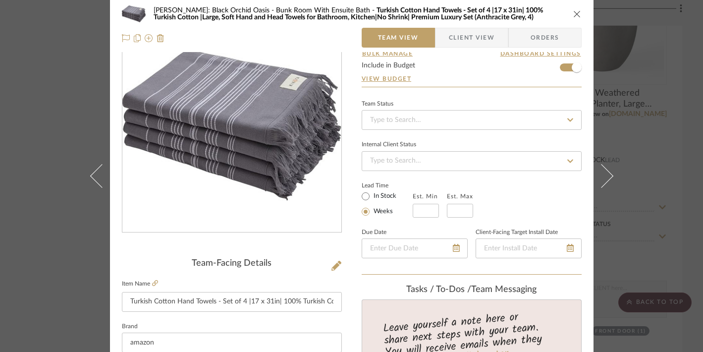
scroll to position [0, 0]
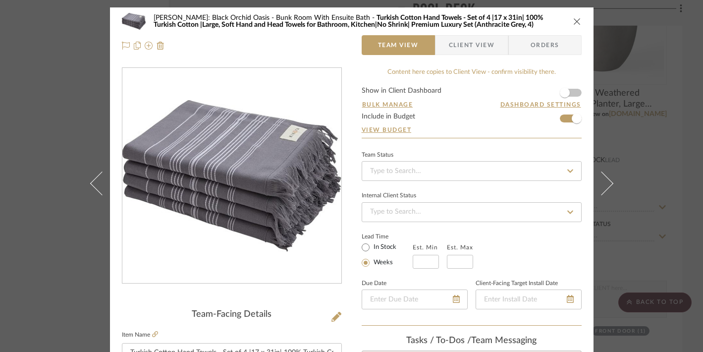
click at [574, 18] on icon "close" at bounding box center [578, 21] width 8 height 8
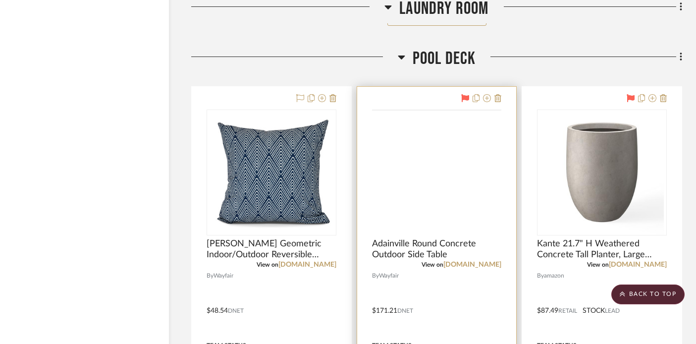
scroll to position [39568, 17]
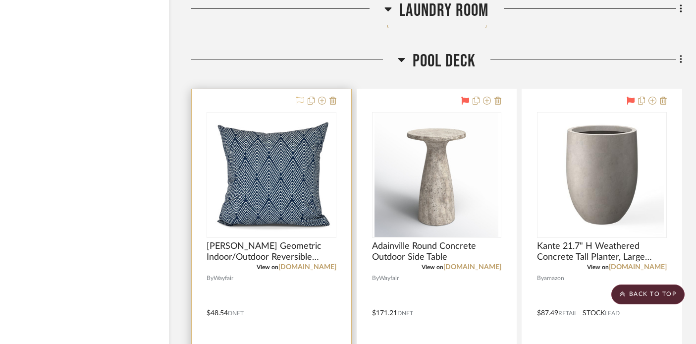
click at [300, 97] on icon at bounding box center [300, 101] width 8 height 8
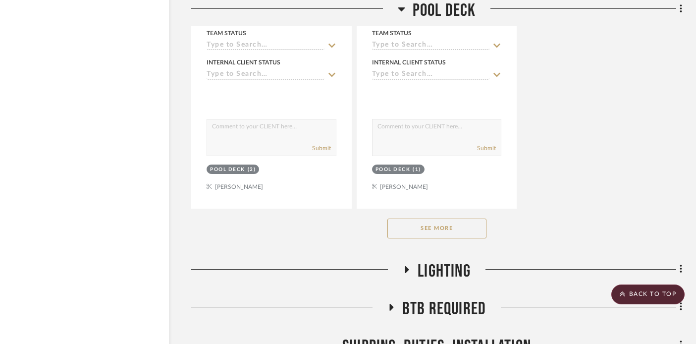
scroll to position [40767, 17]
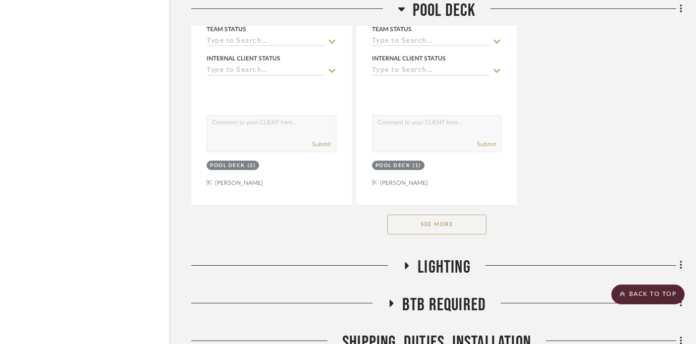
click at [415, 215] on button "See More" at bounding box center [437, 225] width 99 height 20
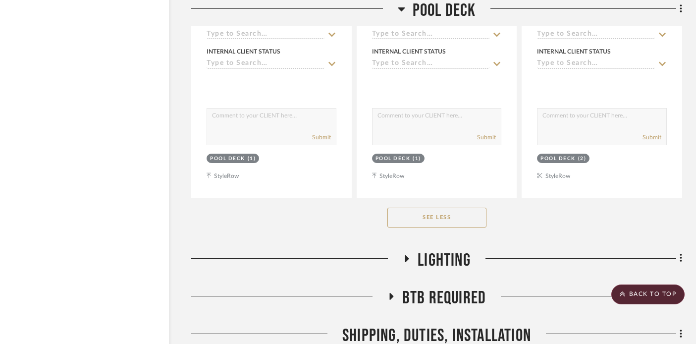
scroll to position [41673, 17]
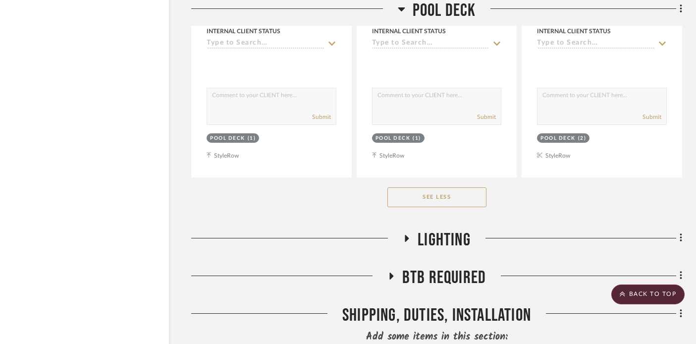
click at [406, 234] on icon at bounding box center [407, 237] width 12 height 7
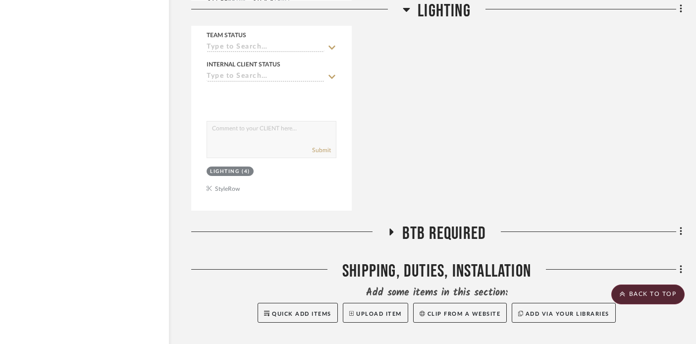
scroll to position [42617, 17]
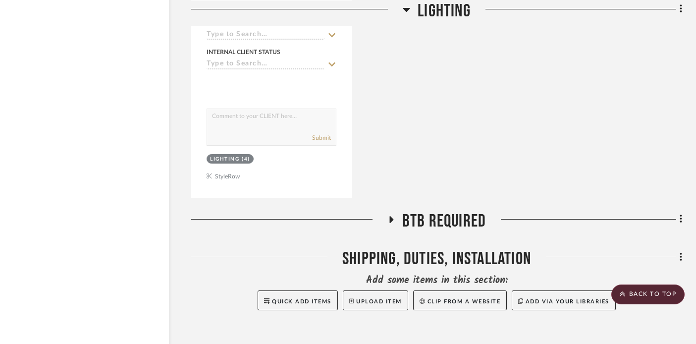
click at [391, 216] on icon at bounding box center [392, 219] width 4 height 7
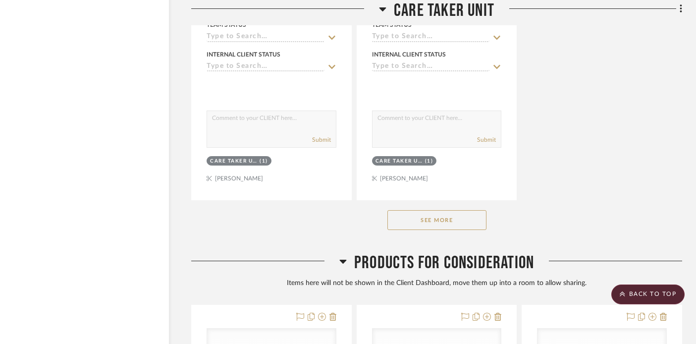
scroll to position [45620, 17]
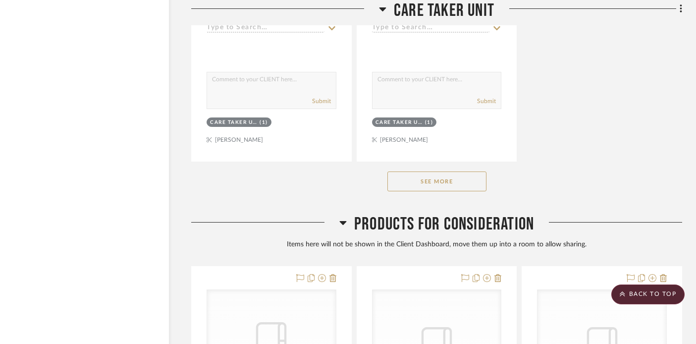
click at [415, 172] on button "See More" at bounding box center [437, 182] width 99 height 20
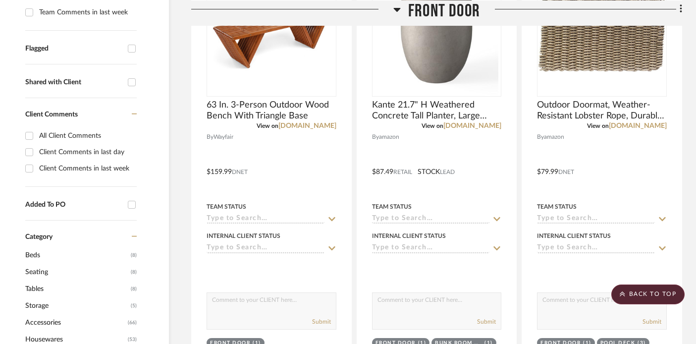
scroll to position [0, 17]
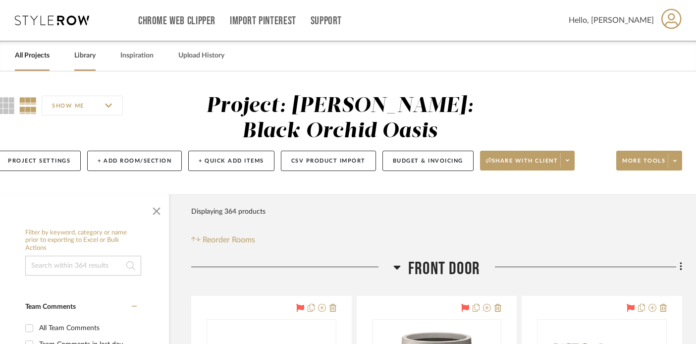
click at [77, 58] on link "Library" at bounding box center [84, 55] width 21 height 13
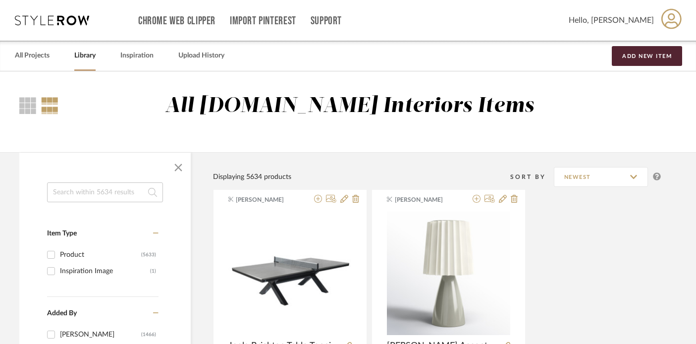
click at [106, 192] on input at bounding box center [105, 192] width 116 height 20
type input "z"
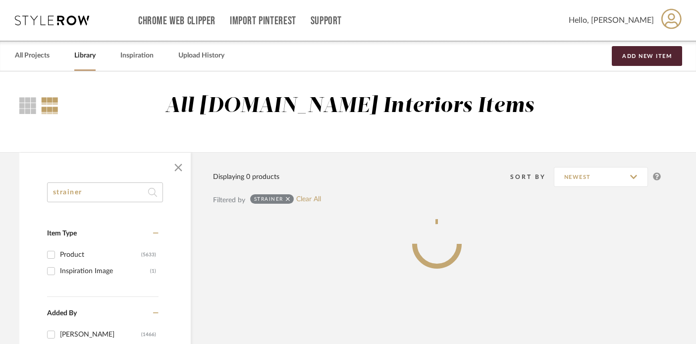
type input "strainer"
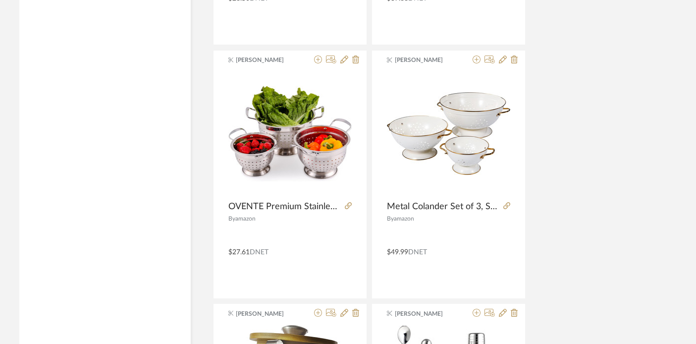
scroll to position [901, 17]
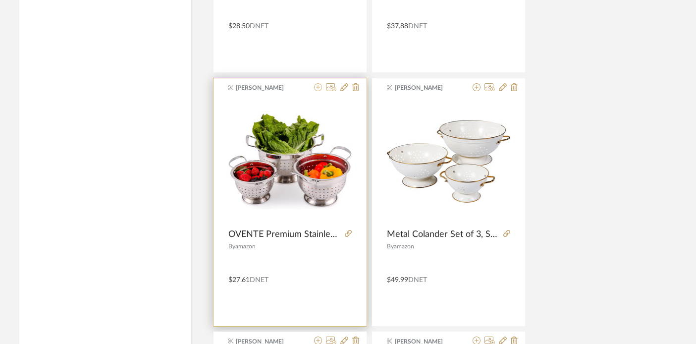
click at [317, 86] on icon at bounding box center [318, 87] width 8 height 8
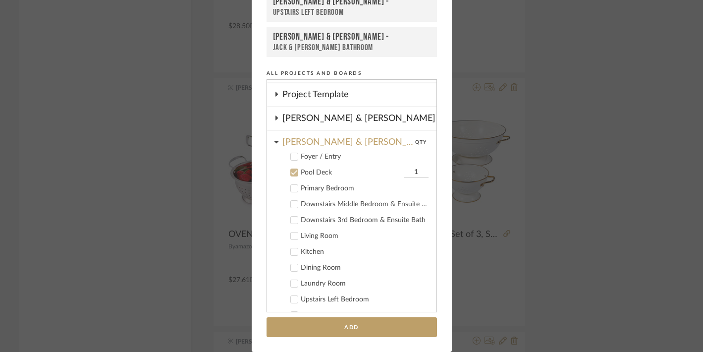
scroll to position [188, 0]
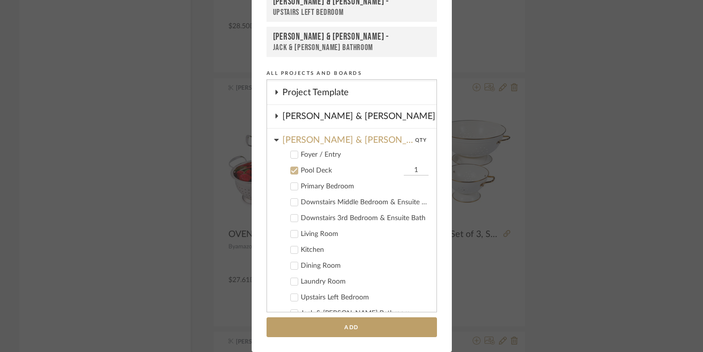
click at [291, 171] on icon at bounding box center [294, 171] width 6 height 5
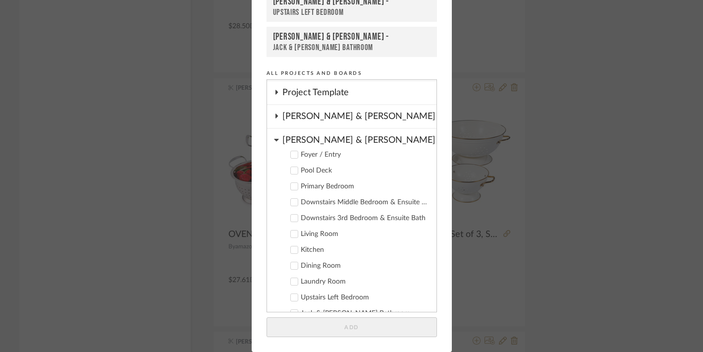
click at [274, 141] on icon at bounding box center [276, 140] width 5 height 8
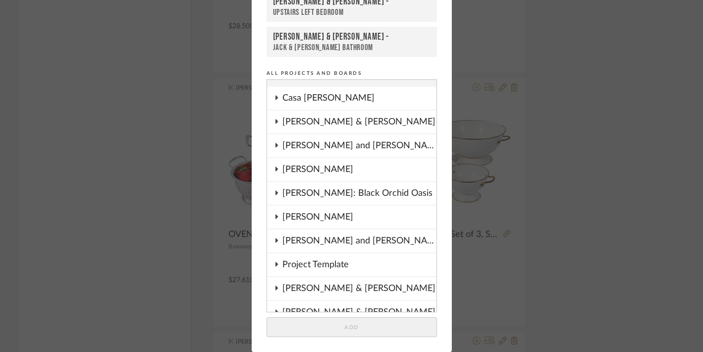
scroll to position [0, 0]
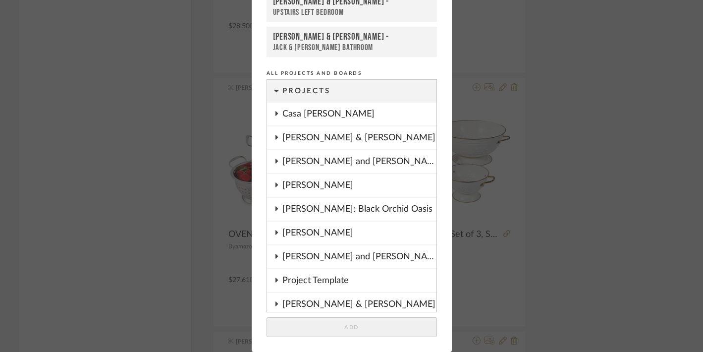
click at [274, 206] on icon at bounding box center [277, 208] width 8 height 5
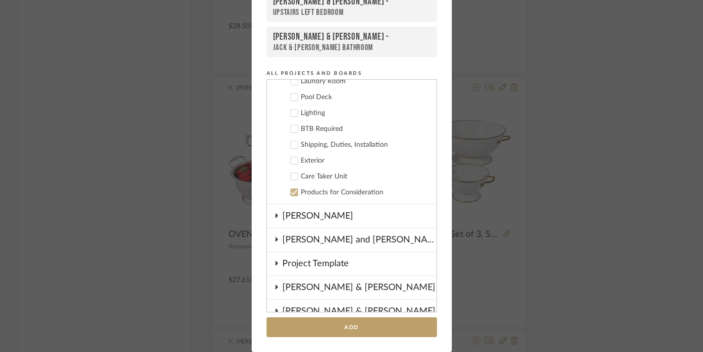
scroll to position [366, 0]
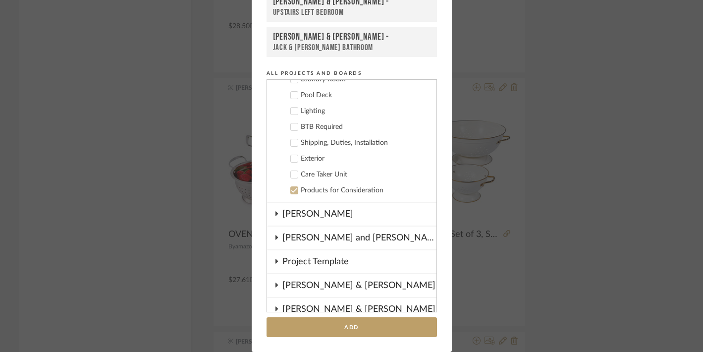
click at [292, 173] on icon at bounding box center [294, 175] width 6 height 5
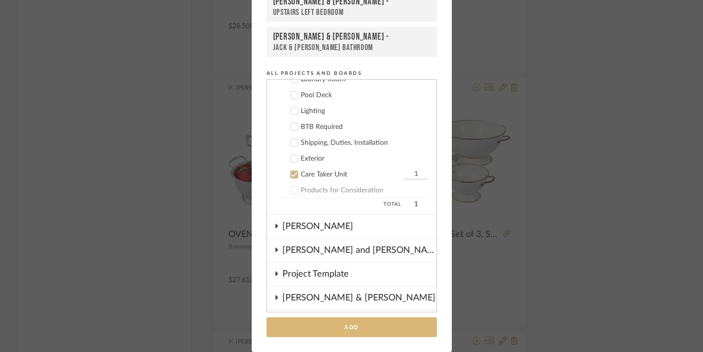
click at [373, 326] on button "Add" at bounding box center [352, 327] width 171 height 20
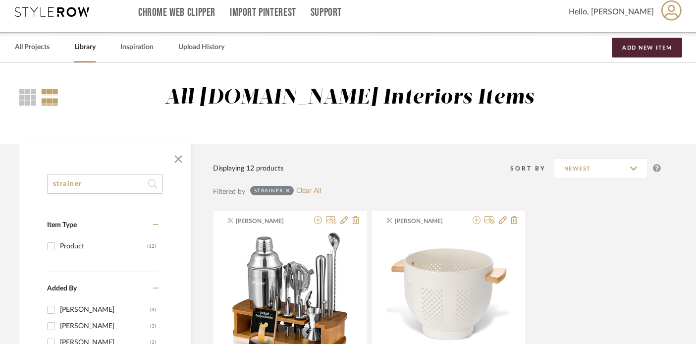
scroll to position [0, 17]
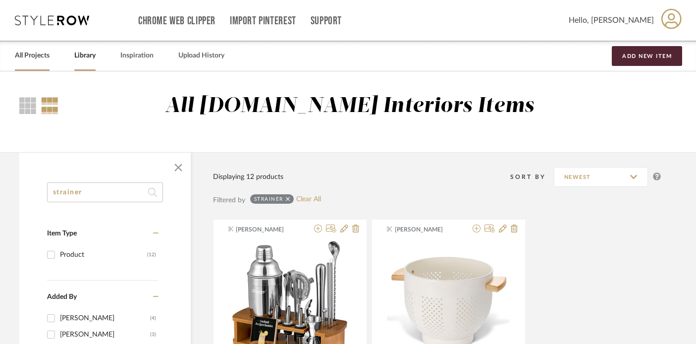
click at [23, 57] on link "All Projects" at bounding box center [32, 55] width 35 height 13
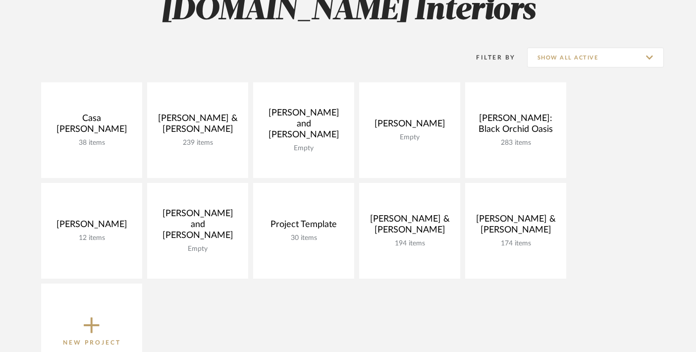
scroll to position [155, 0]
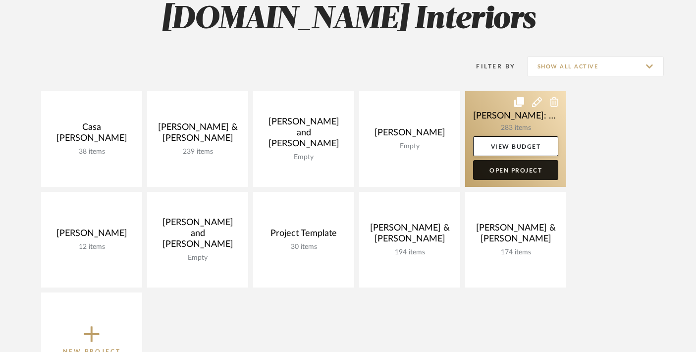
click at [507, 174] on link "Open Project" at bounding box center [515, 170] width 85 height 20
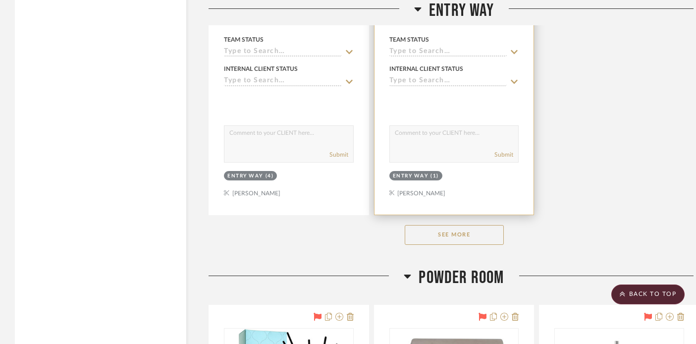
scroll to position [1881, 0]
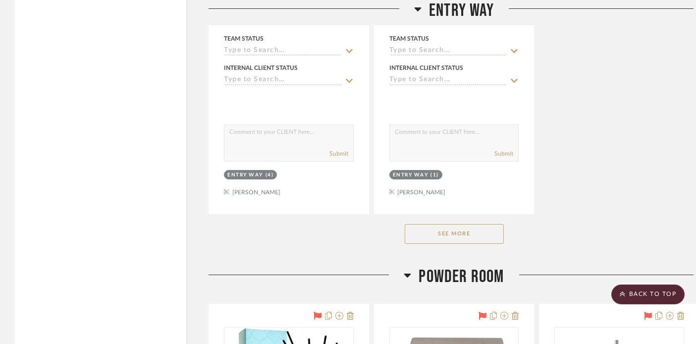
click at [409, 270] on icon at bounding box center [407, 275] width 7 height 12
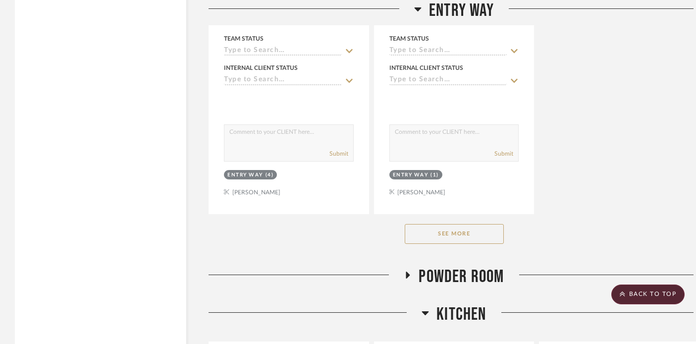
click at [420, 9] on icon at bounding box center [417, 9] width 7 height 12
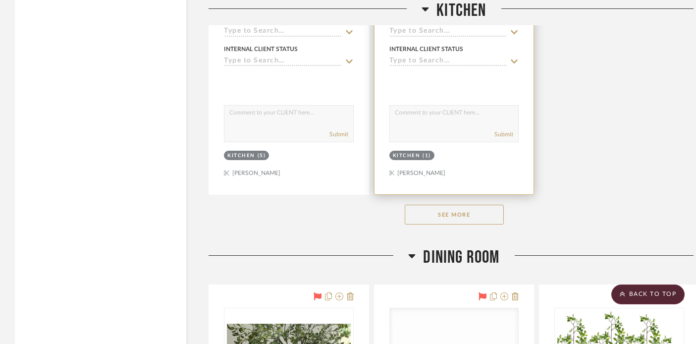
scroll to position [2060, 0]
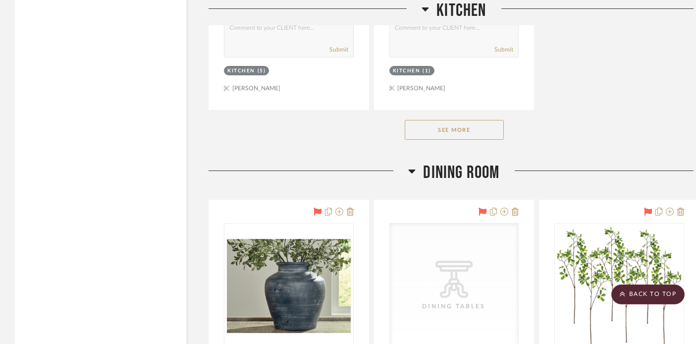
click at [412, 167] on icon at bounding box center [411, 171] width 7 height 12
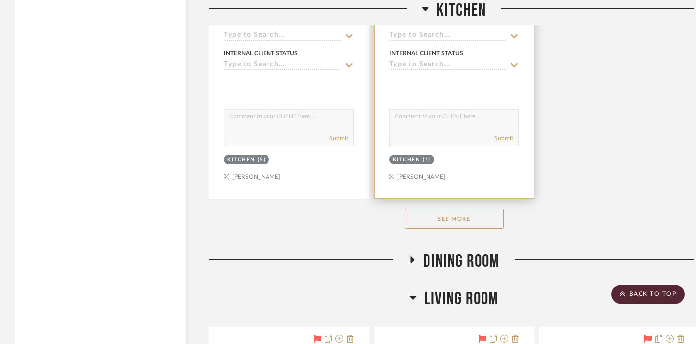
scroll to position [1997, 0]
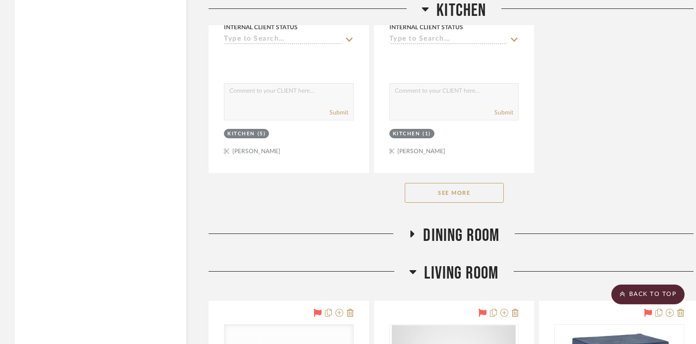
click at [436, 187] on button "See More" at bounding box center [454, 193] width 99 height 20
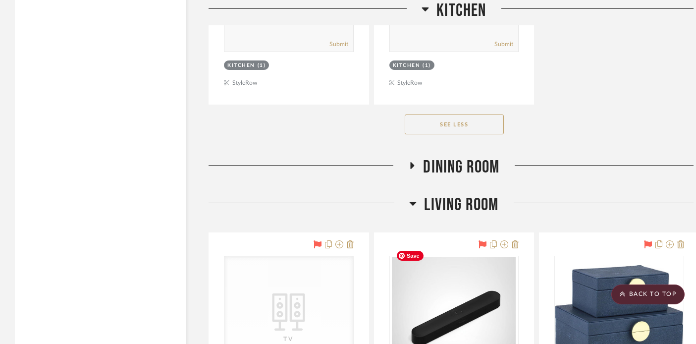
scroll to position [9979, 0]
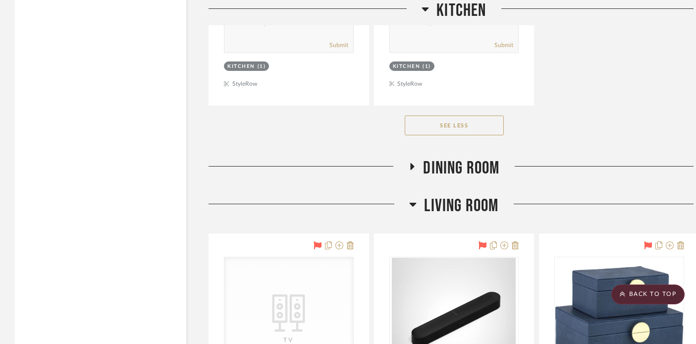
click at [409, 158] on h3 "Dining Room" at bounding box center [453, 168] width 91 height 21
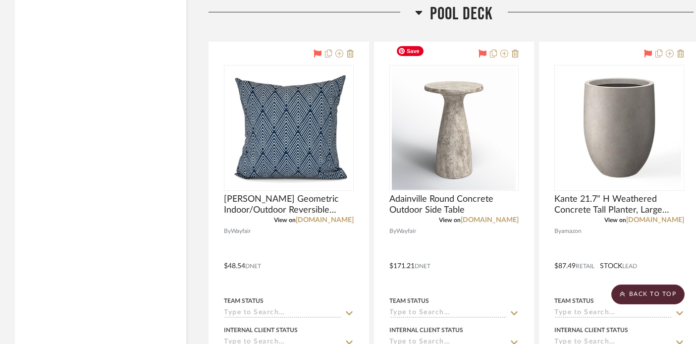
scroll to position [23255, 0]
